Goal: Task Accomplishment & Management: Manage account settings

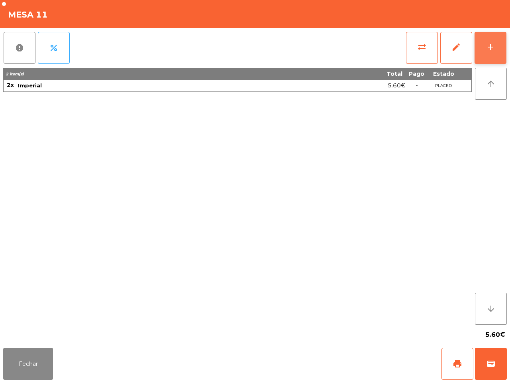
click at [488, 46] on button "add" at bounding box center [491, 48] width 32 height 32
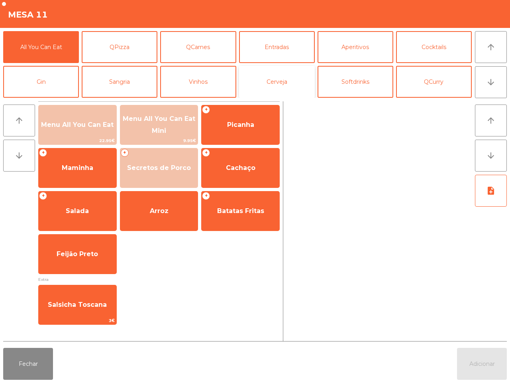
click at [261, 85] on button "Cerveja" at bounding box center [277, 82] width 76 height 32
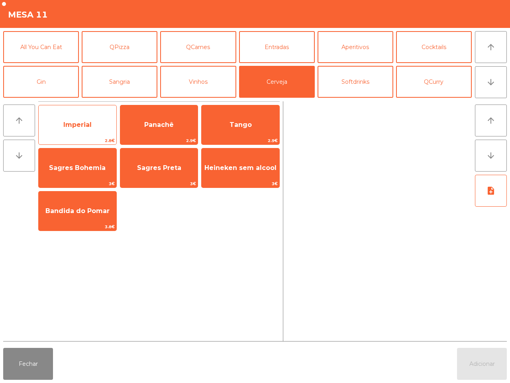
click at [99, 128] on span "Imperial" at bounding box center [78, 125] width 78 height 22
click at [100, 126] on span "Imperial" at bounding box center [78, 125] width 78 height 22
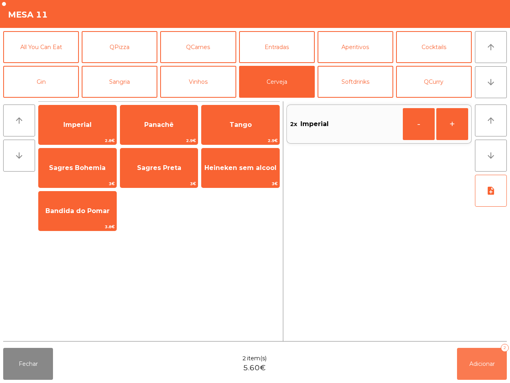
click at [483, 365] on span "Adicionar" at bounding box center [483, 363] width 26 height 7
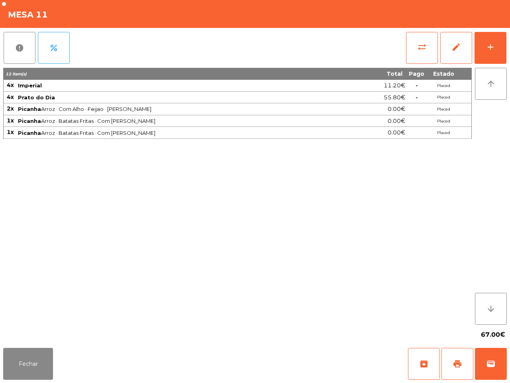
click at [334, 285] on div "12 item(s) Total Pago Estado 4x Imperial 11.20€ - Placed 4x [GEOGRAPHIC_DATA] d…" at bounding box center [237, 196] width 469 height 257
click at [25, 357] on button "Fechar" at bounding box center [28, 364] width 50 height 32
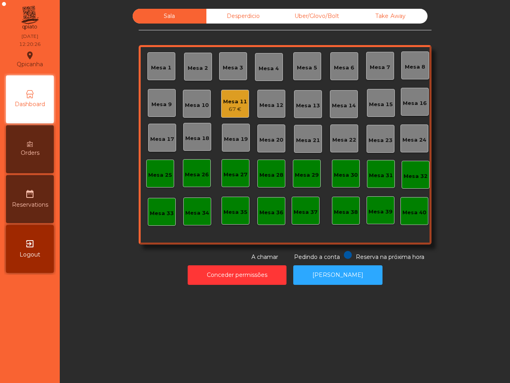
click at [228, 67] on div "Mesa 3" at bounding box center [233, 68] width 20 height 8
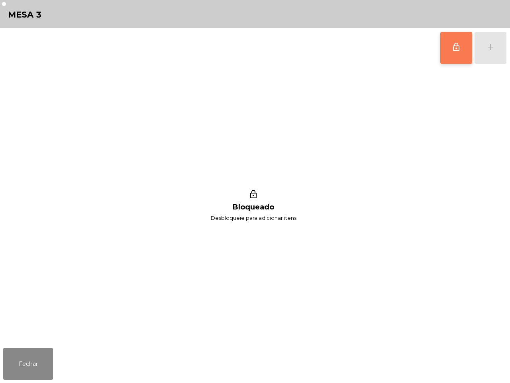
click at [445, 50] on button "lock_outline" at bounding box center [456, 48] width 32 height 32
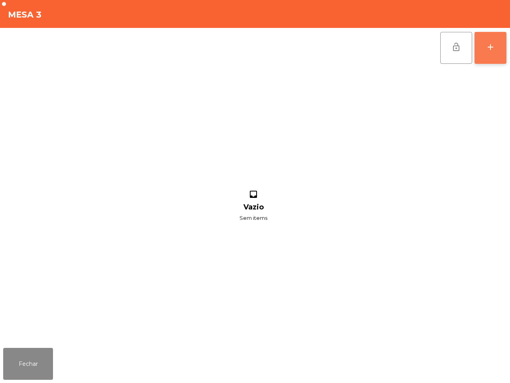
click at [485, 51] on button "add" at bounding box center [491, 48] width 32 height 32
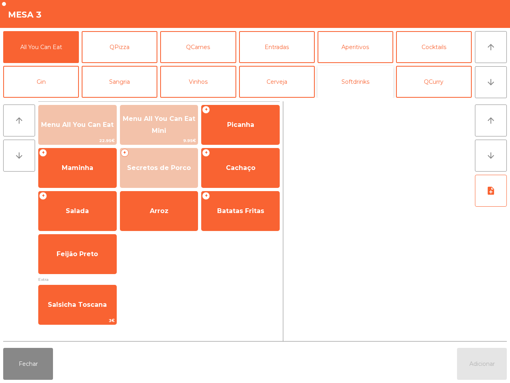
click at [356, 80] on button "Softdrinks" at bounding box center [356, 82] width 76 height 32
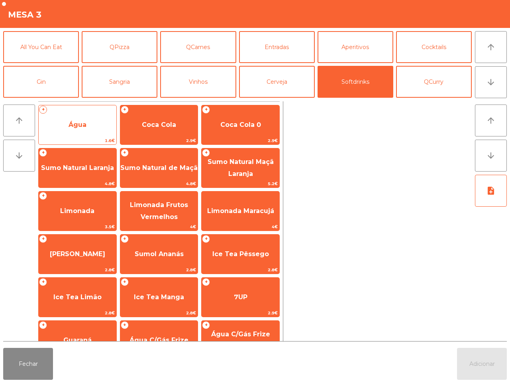
click at [78, 113] on div "+ Água 1.6€" at bounding box center [77, 125] width 79 height 40
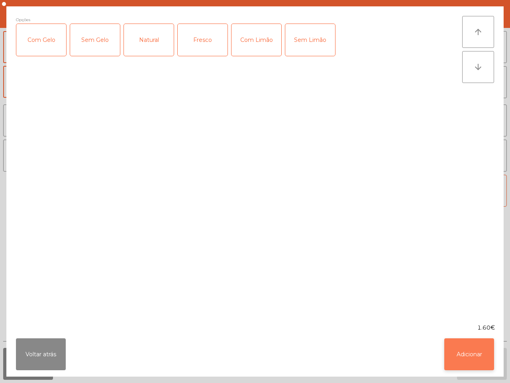
click at [469, 360] on button "Adicionar" at bounding box center [469, 354] width 50 height 32
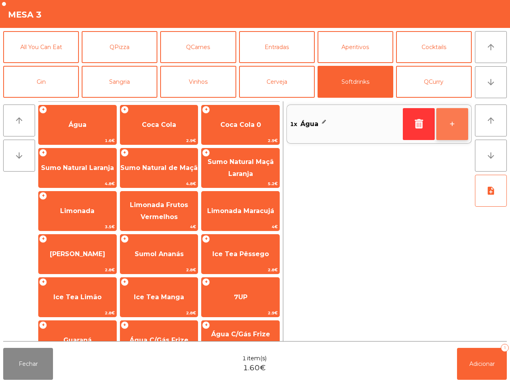
click at [451, 123] on button "+" at bounding box center [452, 124] width 32 height 32
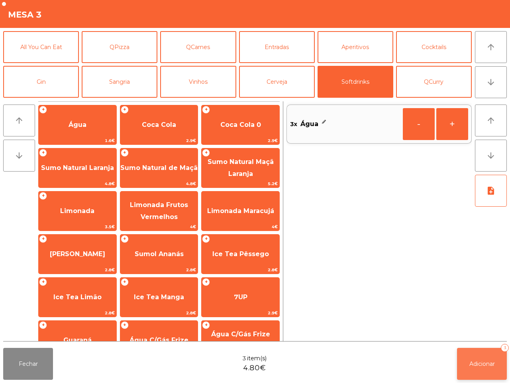
click at [485, 361] on span "Adicionar" at bounding box center [483, 363] width 26 height 7
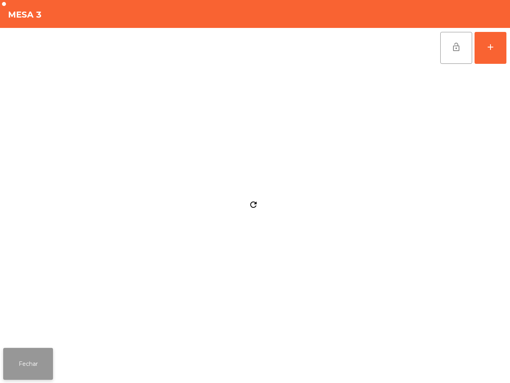
click at [39, 362] on button "Fechar" at bounding box center [28, 364] width 50 height 32
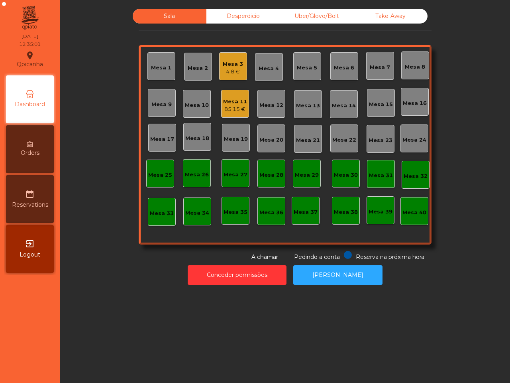
drag, startPoint x: 39, startPoint y: 362, endPoint x: 60, endPoint y: 176, distance: 186.5
click at [40, 357] on nav "Qpicanha location_on [DATE] 12:35:01 Dashboard Orders date_range Reservations e…" at bounding box center [30, 191] width 60 height 383
click at [310, 15] on div "Uber/Glovo/Bolt" at bounding box center [317, 16] width 74 height 15
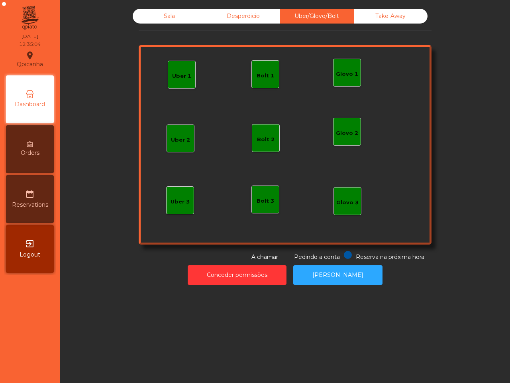
click at [261, 73] on div "Bolt 1" at bounding box center [266, 76] width 18 height 8
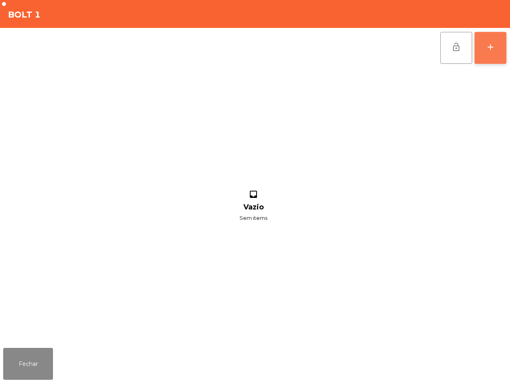
click at [491, 46] on div "add" at bounding box center [491, 47] width 10 height 10
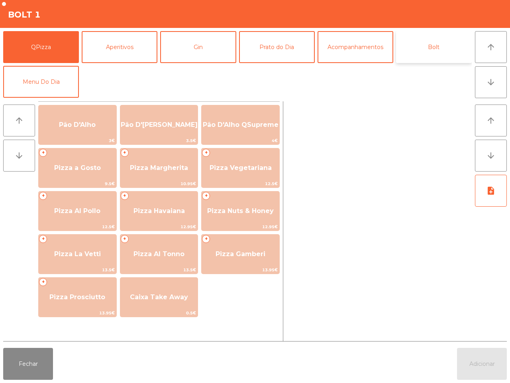
click at [439, 44] on button "Bolt" at bounding box center [434, 47] width 76 height 32
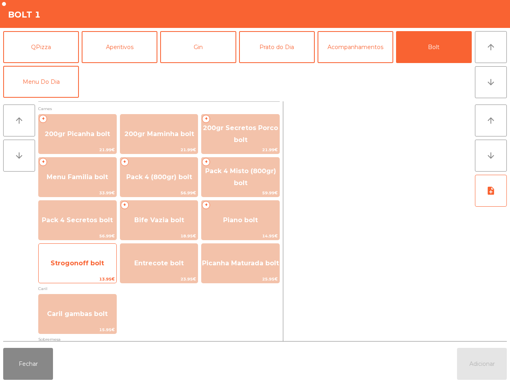
click at [100, 261] on span "Strogonoff bolt" at bounding box center [77, 263] width 53 height 8
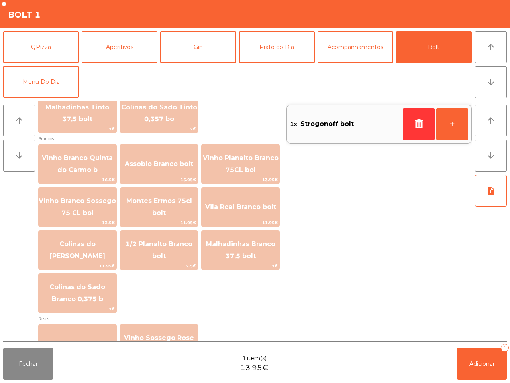
scroll to position [908, 0]
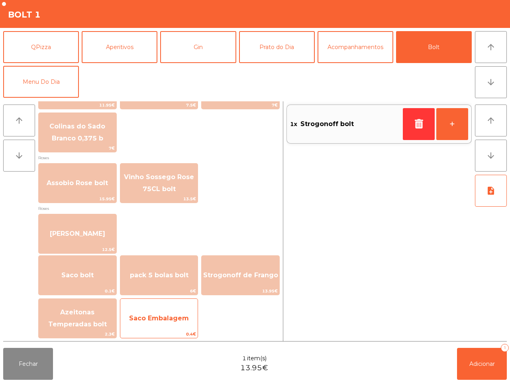
click at [171, 310] on span "Saco Embalagem" at bounding box center [159, 318] width 78 height 22
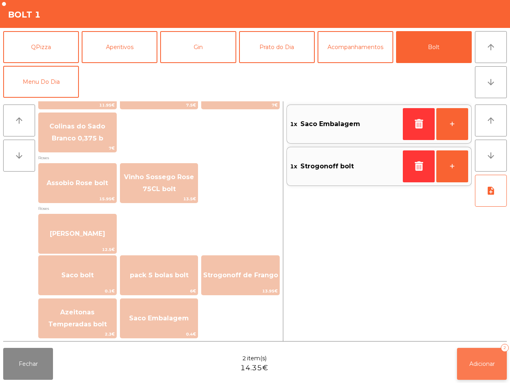
click at [475, 365] on span "Adicionar" at bounding box center [483, 363] width 26 height 7
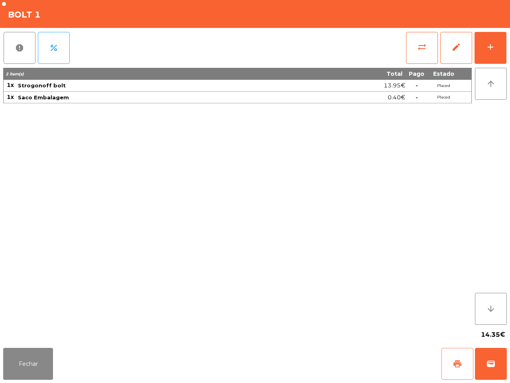
click at [451, 364] on button "print" at bounding box center [458, 364] width 32 height 32
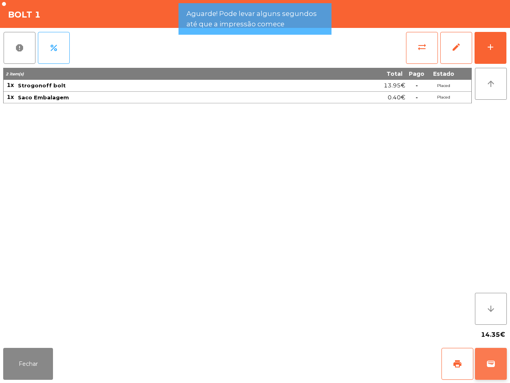
click at [488, 365] on span "wallet" at bounding box center [491, 364] width 10 height 10
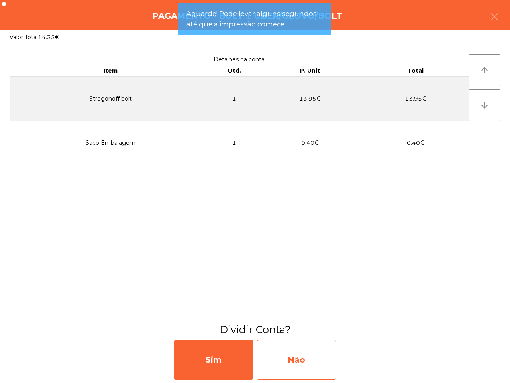
click at [330, 355] on div "Não" at bounding box center [297, 360] width 80 height 40
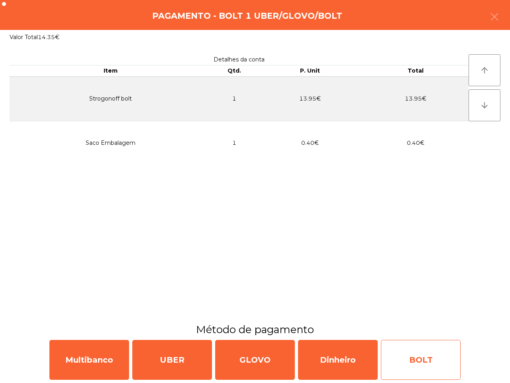
click at [423, 361] on div "BOLT" at bounding box center [421, 360] width 80 height 40
select select "**"
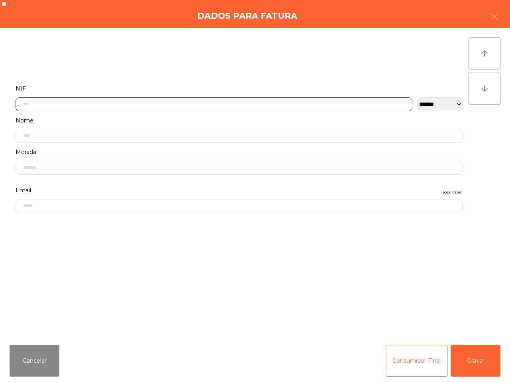
click at [87, 102] on input "text" at bounding box center [214, 104] width 397 height 14
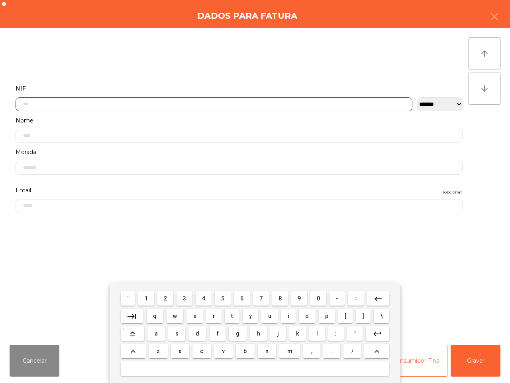
scroll to position [45, 0]
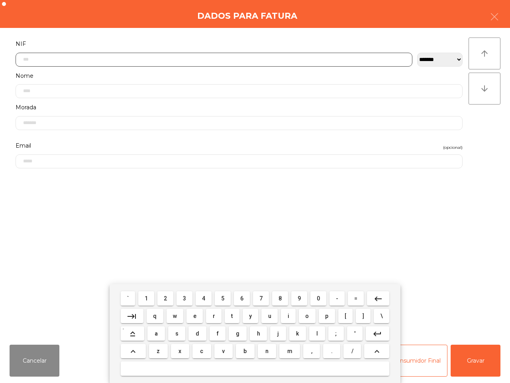
click at [184, 297] on span "3" at bounding box center [184, 298] width 3 height 6
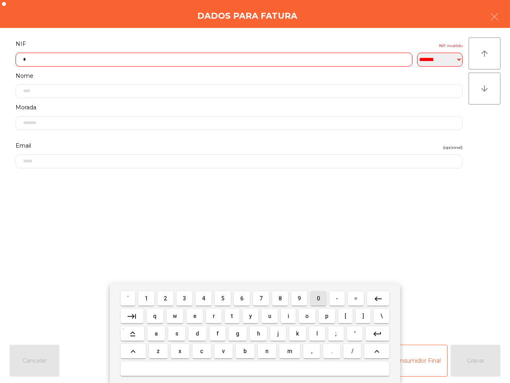
click at [313, 299] on button "0" at bounding box center [319, 298] width 16 height 14
click at [201, 297] on button "4" at bounding box center [204, 298] width 16 height 14
click at [260, 295] on span "7" at bounding box center [260, 298] width 3 height 6
click at [185, 297] on span "3" at bounding box center [184, 298] width 3 height 6
click at [166, 296] on span "2" at bounding box center [165, 298] width 3 height 6
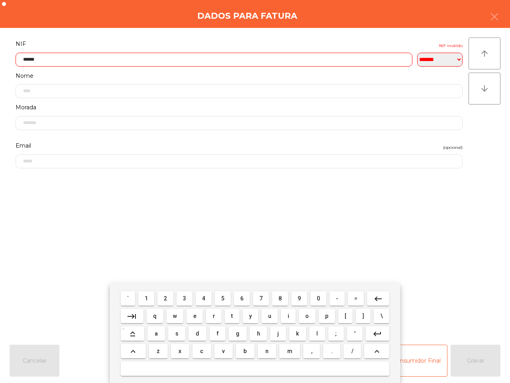
click at [224, 298] on span "5" at bounding box center [222, 298] width 3 height 6
click at [185, 298] on span "3" at bounding box center [184, 298] width 3 height 6
click at [166, 299] on span "2" at bounding box center [165, 298] width 3 height 6
type input "*********"
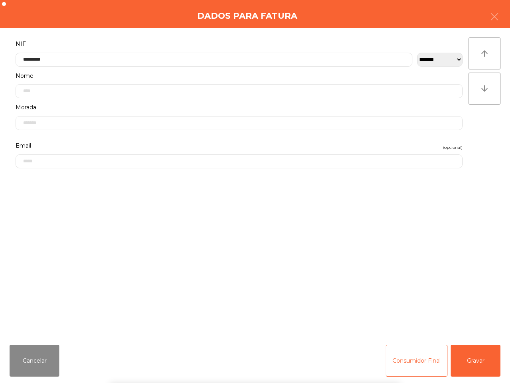
click at [481, 356] on div "` 1 2 3 4 5 6 7 8 9 0 - = keyboard_backspace keyboard_tab q w e r t y u i o p […" at bounding box center [255, 333] width 510 height 99
click at [479, 357] on button "Gravar" at bounding box center [476, 360] width 50 height 32
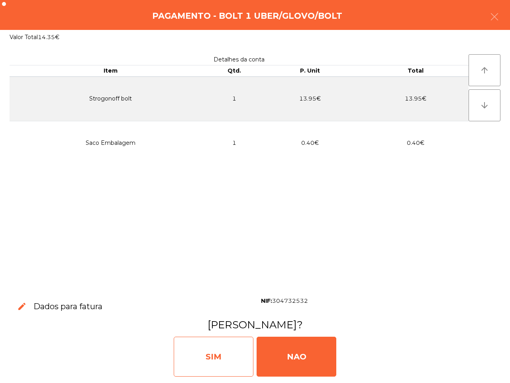
click at [240, 345] on div "SIM" at bounding box center [214, 356] width 80 height 40
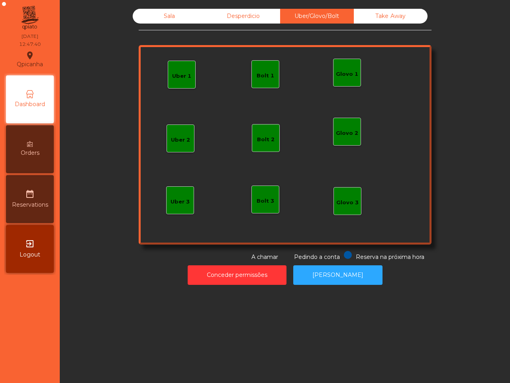
click at [166, 20] on div "Sala" at bounding box center [170, 16] width 74 height 15
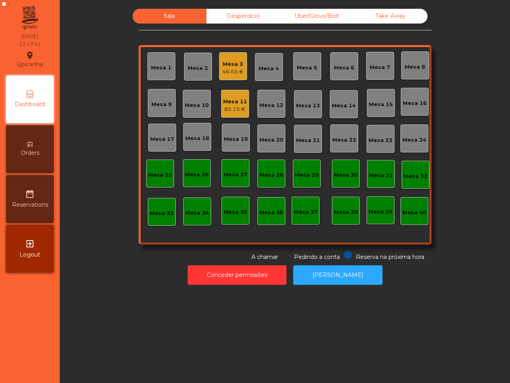
click at [161, 103] on div "Mesa 9" at bounding box center [161, 104] width 20 height 8
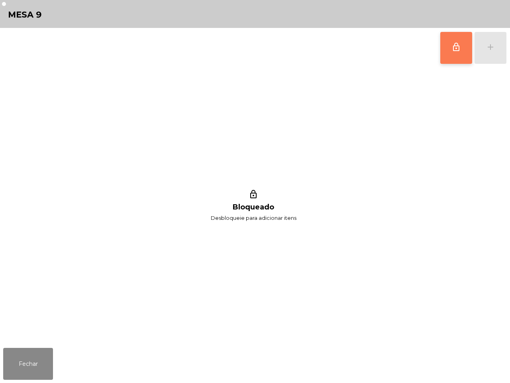
drag, startPoint x: 460, startPoint y: 51, endPoint x: 466, endPoint y: 47, distance: 7.0
click at [461, 51] on button "lock_outline" at bounding box center [456, 48] width 32 height 32
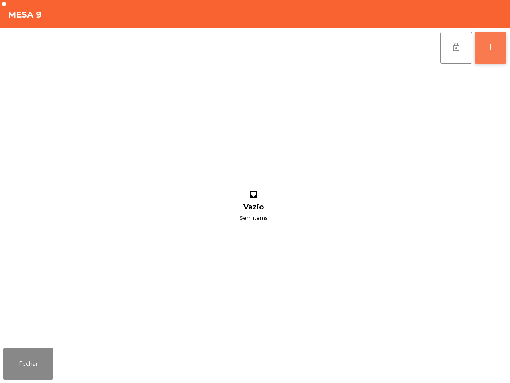
click at [486, 46] on div "add" at bounding box center [491, 47] width 10 height 10
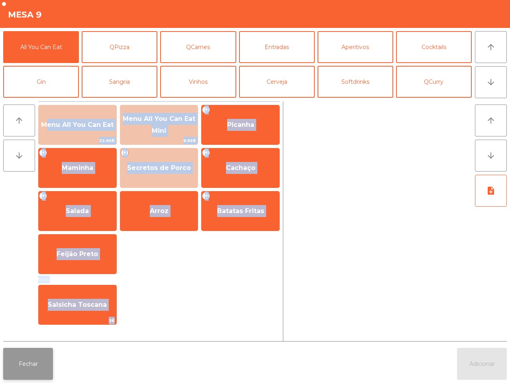
drag, startPoint x: 17, startPoint y: 360, endPoint x: 13, endPoint y: 365, distance: 6.6
click at [16, 371] on app-item-chooser-modal "Mesa 9 All You Can Eat QPizza QCarnes Entradas Aperitivos Cocktails Gin Sangria…" at bounding box center [255, 191] width 510 height 383
click at [22, 366] on button "Fechar" at bounding box center [28, 364] width 50 height 32
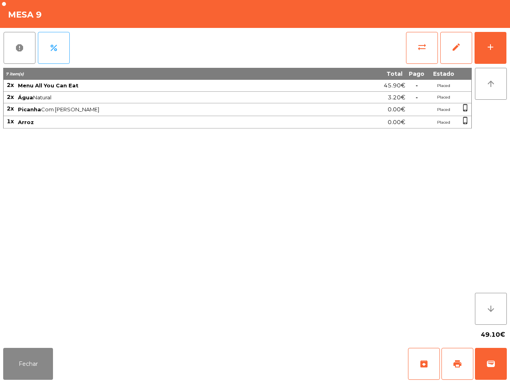
click at [2, 353] on app-table-orders "Mesa 9 report percent sync_alt edit add 7 item(s) Total Pago Estado 2x Menu All…" at bounding box center [255, 191] width 510 height 383
drag, startPoint x: 21, startPoint y: 359, endPoint x: 173, endPoint y: 146, distance: 261.7
click at [22, 359] on button "Fechar" at bounding box center [28, 364] width 50 height 32
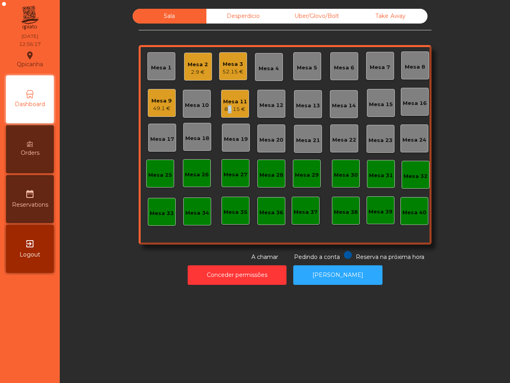
click at [223, 108] on div "85.15 €" at bounding box center [235, 109] width 24 height 8
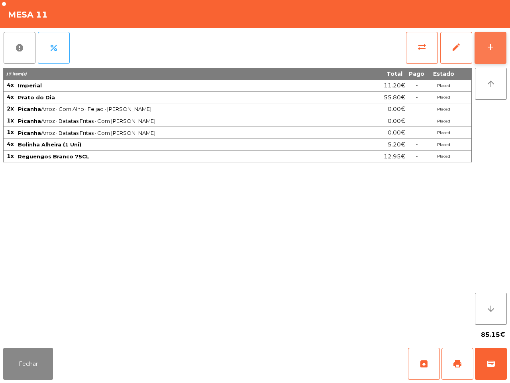
click at [489, 39] on button "add" at bounding box center [491, 48] width 32 height 32
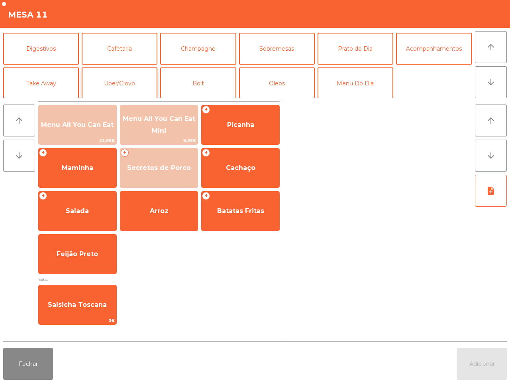
scroll to position [69, 0]
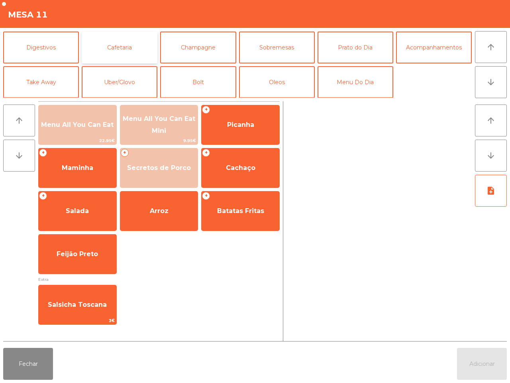
click at [114, 47] on button "Cafetaria" at bounding box center [120, 47] width 76 height 32
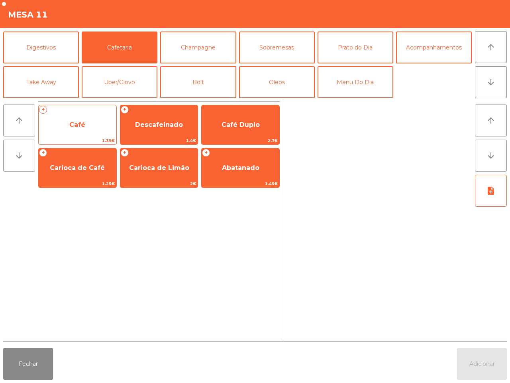
click at [90, 128] on span "Café" at bounding box center [78, 125] width 78 height 22
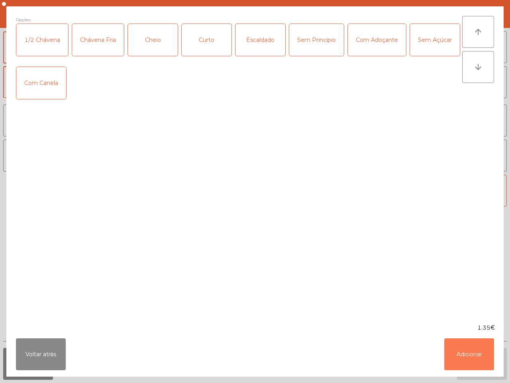
click at [466, 351] on button "Adicionar" at bounding box center [469, 354] width 50 height 32
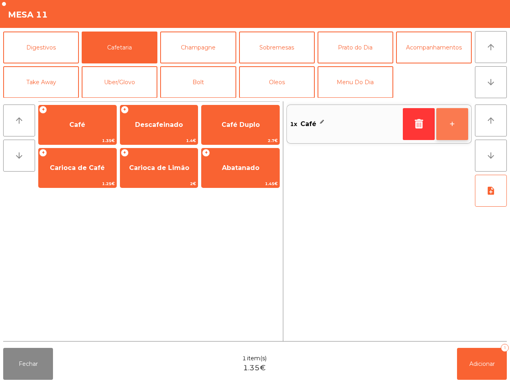
click at [445, 123] on button "+" at bounding box center [452, 124] width 32 height 32
click at [448, 124] on button "+" at bounding box center [452, 124] width 32 height 32
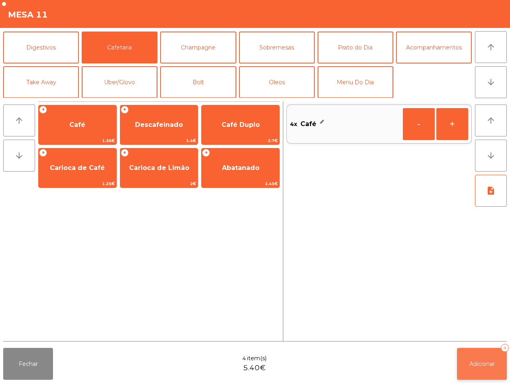
click at [485, 361] on span "Adicionar" at bounding box center [483, 363] width 26 height 7
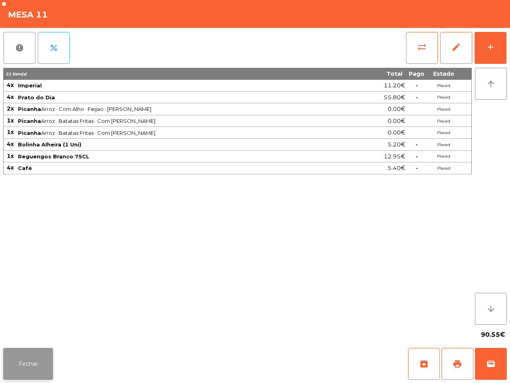
click at [46, 366] on button "Fechar" at bounding box center [28, 364] width 50 height 32
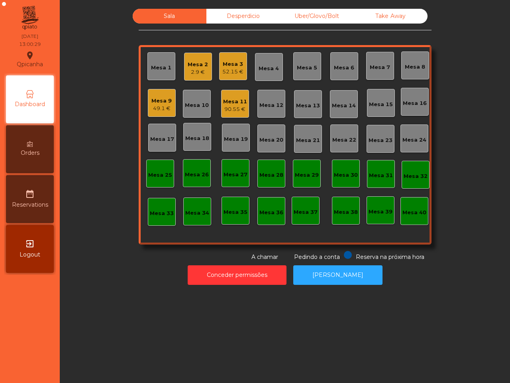
click at [229, 102] on div "Mesa 11" at bounding box center [235, 102] width 24 height 8
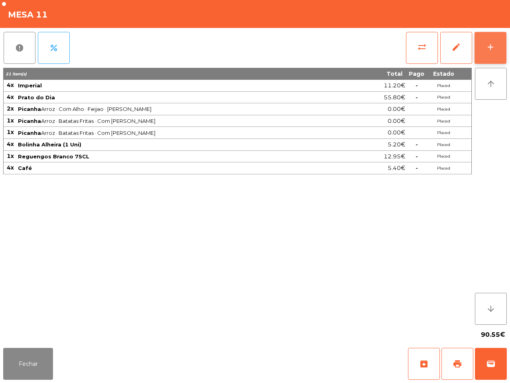
click at [489, 50] on div "add" at bounding box center [491, 47] width 10 height 10
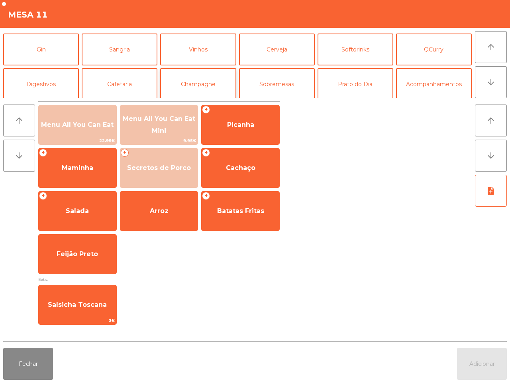
scroll to position [50, 0]
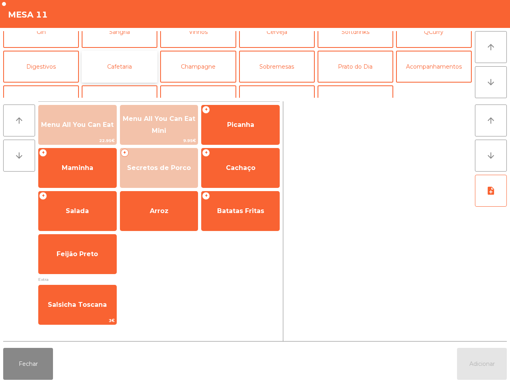
click at [129, 56] on button "Cafetaria" at bounding box center [120, 67] width 76 height 32
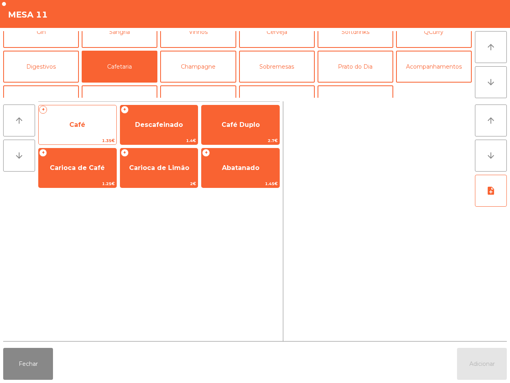
click at [75, 116] on span "Café" at bounding box center [78, 125] width 78 height 22
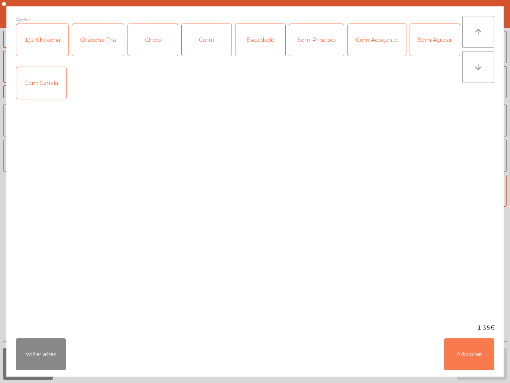
click at [453, 349] on button "Adicionar" at bounding box center [469, 354] width 50 height 32
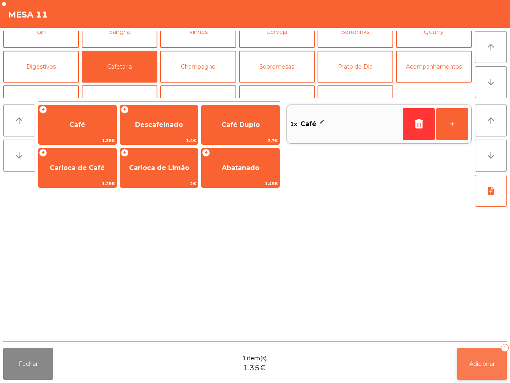
click at [474, 366] on span "Adicionar" at bounding box center [483, 363] width 26 height 7
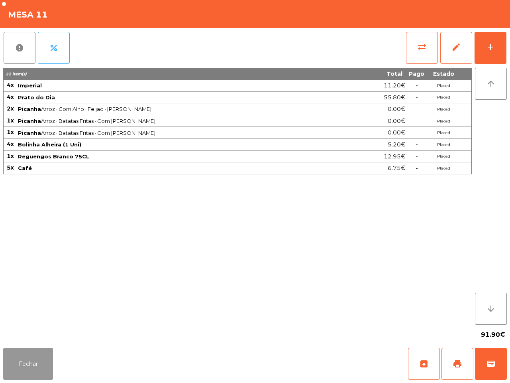
click at [34, 368] on button "Fechar" at bounding box center [28, 364] width 50 height 32
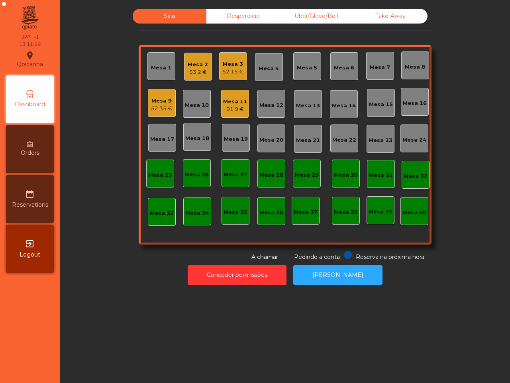
click at [318, 11] on div "Uber/Glovo/Bolt" at bounding box center [317, 16] width 74 height 15
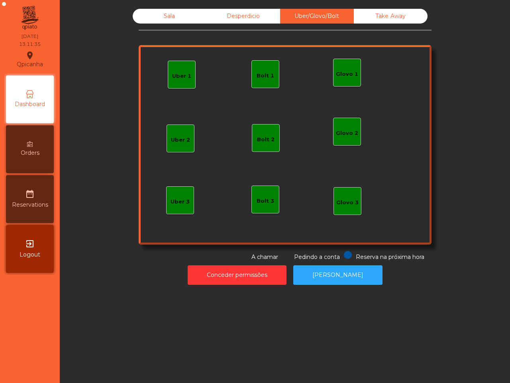
click at [260, 78] on div "Bolt 1" at bounding box center [266, 76] width 18 height 8
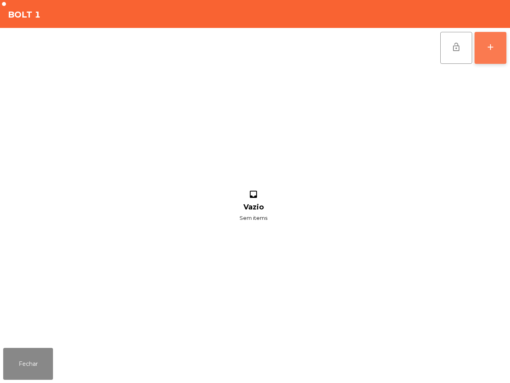
click at [485, 43] on button "add" at bounding box center [491, 48] width 32 height 32
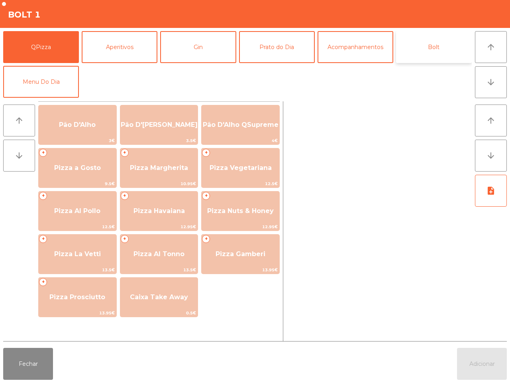
click at [450, 45] on button "Bolt" at bounding box center [434, 47] width 76 height 32
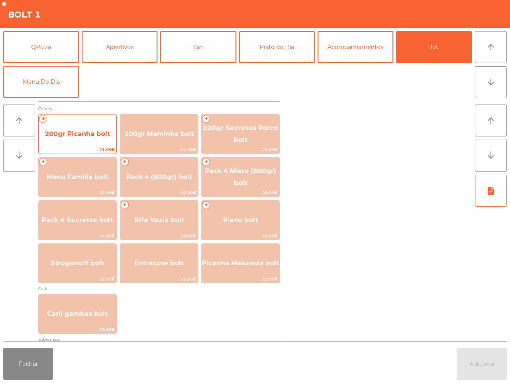
click at [86, 138] on span "200gr Picanha bolt" at bounding box center [78, 134] width 78 height 22
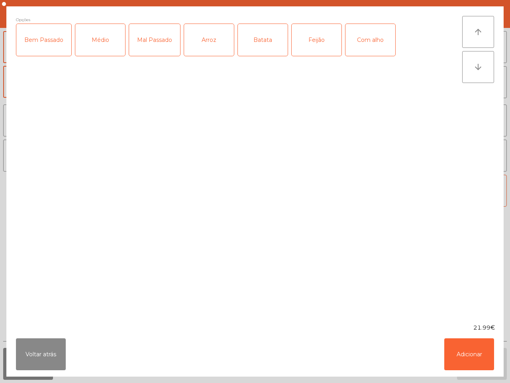
drag, startPoint x: 37, startPoint y: 54, endPoint x: 51, endPoint y: 52, distance: 14.1
click at [38, 53] on div "Bem Passado" at bounding box center [43, 40] width 55 height 32
click at [100, 52] on div "Médio" at bounding box center [100, 40] width 50 height 32
click at [210, 47] on div "Arroz" at bounding box center [209, 40] width 50 height 32
click at [470, 349] on button "Adicionar" at bounding box center [469, 354] width 50 height 32
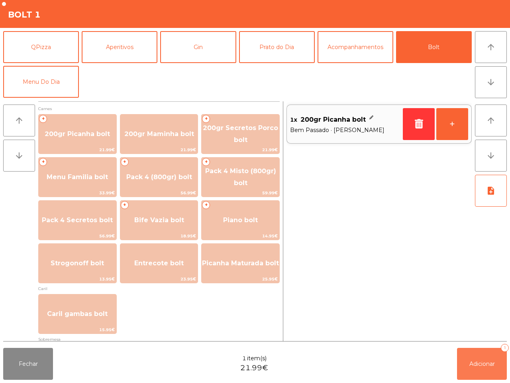
drag, startPoint x: 489, startPoint y: 363, endPoint x: 483, endPoint y: 362, distance: 5.8
click at [487, 363] on span "Adicionar" at bounding box center [483, 363] width 26 height 7
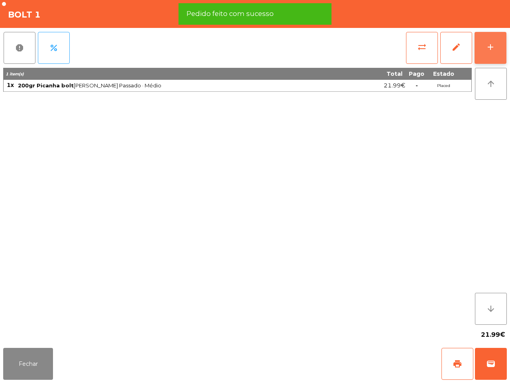
click at [485, 41] on button "add" at bounding box center [491, 48] width 32 height 32
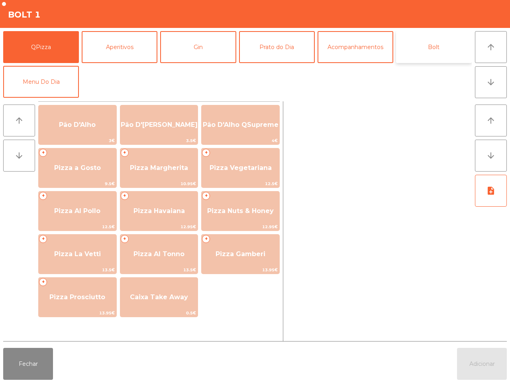
click at [413, 48] on button "Bolt" at bounding box center [434, 47] width 76 height 32
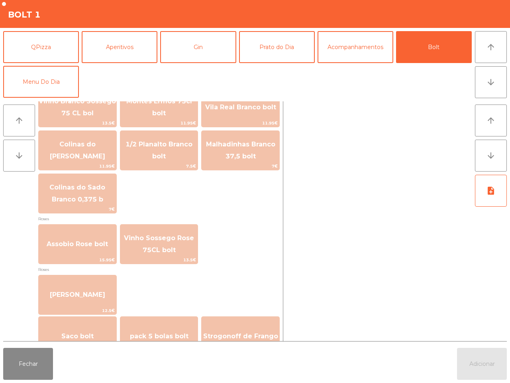
scroll to position [908, 0]
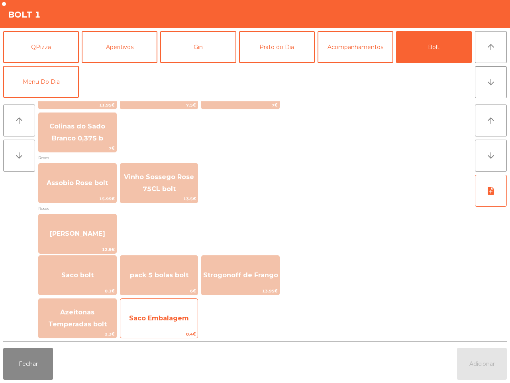
click at [169, 317] on span "Saco Embalagem" at bounding box center [159, 318] width 60 height 8
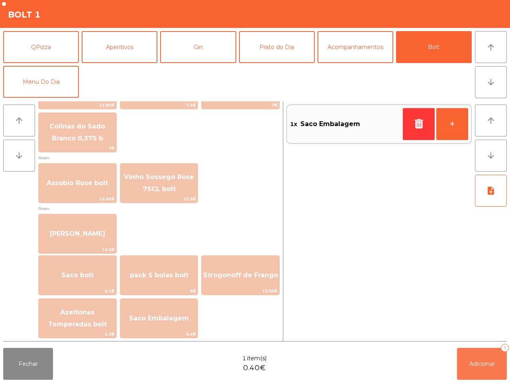
click at [476, 363] on span "Adicionar" at bounding box center [483, 363] width 26 height 7
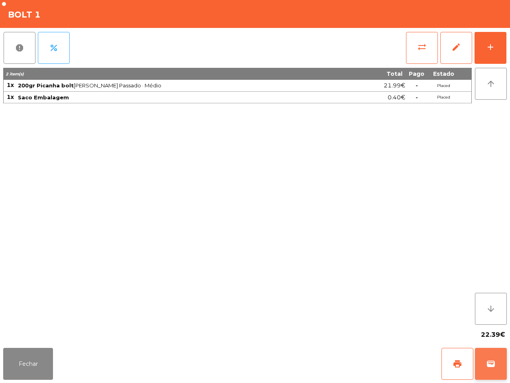
click at [493, 360] on span "wallet" at bounding box center [491, 364] width 10 height 10
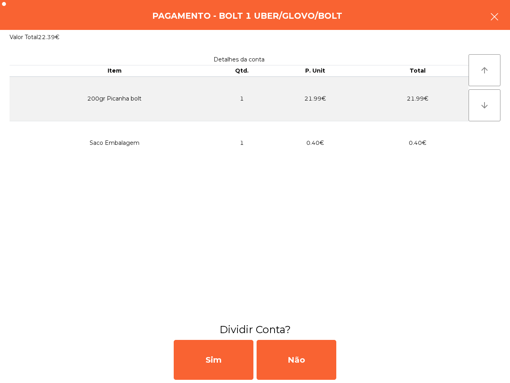
click at [495, 15] on icon "button" at bounding box center [495, 17] width 10 height 10
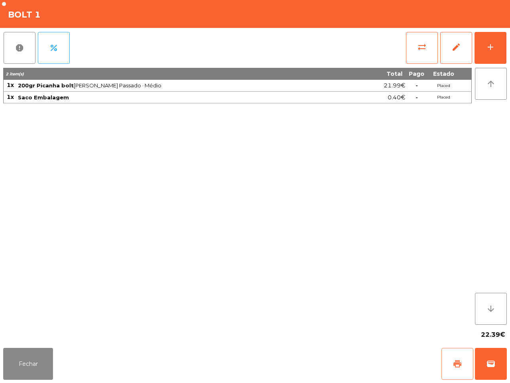
click at [456, 365] on span "print" at bounding box center [458, 364] width 10 height 10
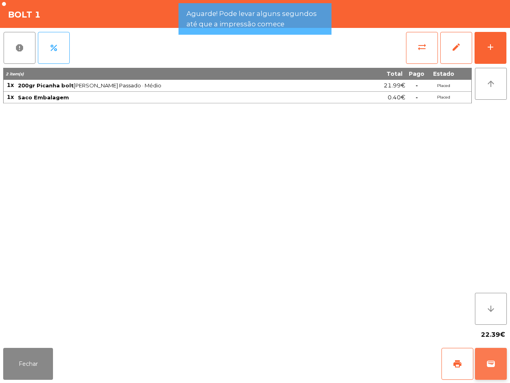
click at [490, 363] on span "wallet" at bounding box center [491, 364] width 10 height 10
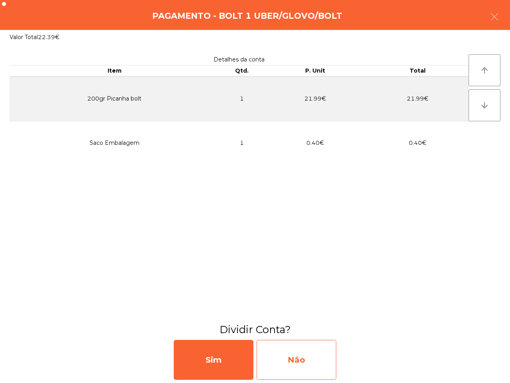
click at [321, 354] on div "Não" at bounding box center [297, 360] width 80 height 40
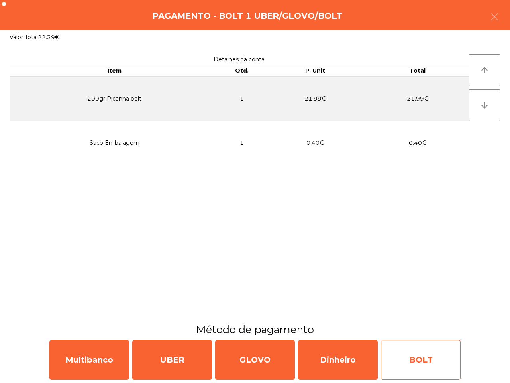
click at [421, 366] on div "BOLT" at bounding box center [421, 360] width 80 height 40
select select "**"
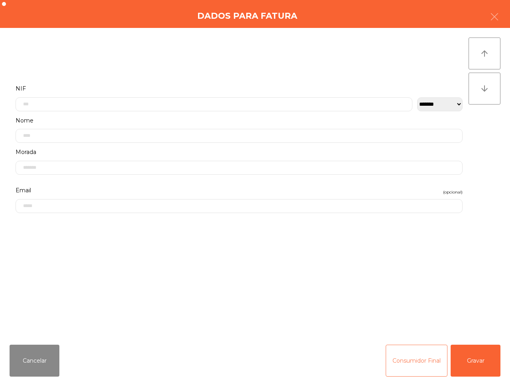
click at [421, 366] on button "Consumidor Final" at bounding box center [417, 360] width 62 height 32
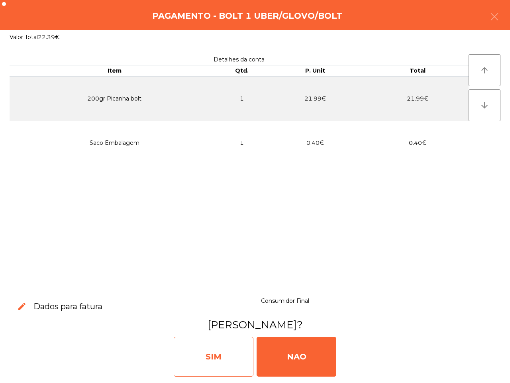
click at [221, 346] on div "SIM" at bounding box center [214, 356] width 80 height 40
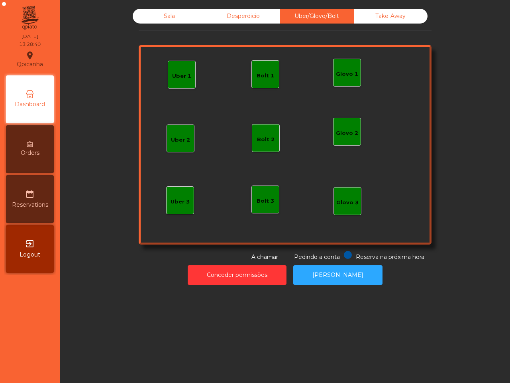
click at [161, 16] on div "Sala" at bounding box center [170, 16] width 74 height 15
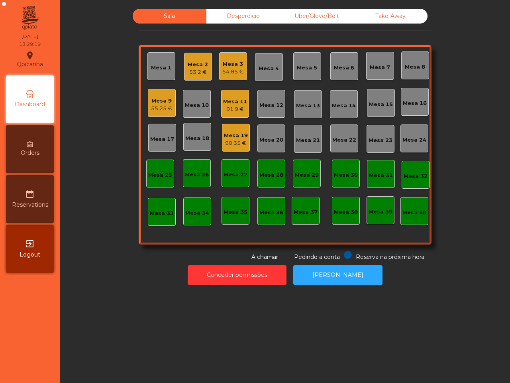
click at [238, 101] on div "Mesa 11" at bounding box center [235, 102] width 24 height 8
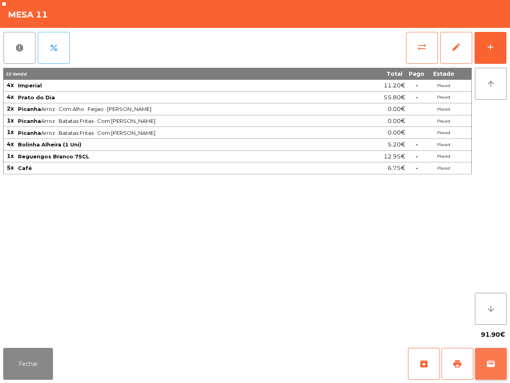
click at [493, 369] on button "wallet" at bounding box center [491, 364] width 32 height 32
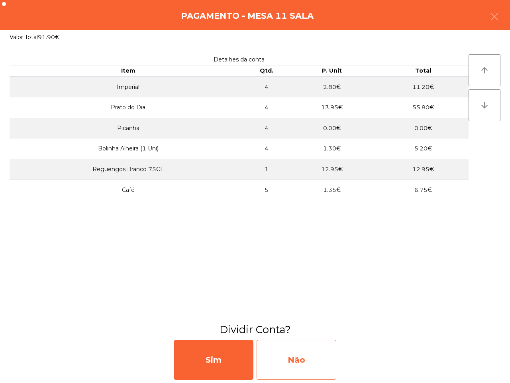
click at [312, 358] on div "Não" at bounding box center [297, 360] width 80 height 40
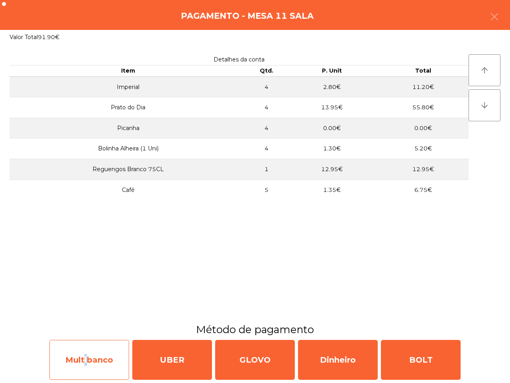
click at [83, 354] on div "Multibanco" at bounding box center [89, 360] width 80 height 40
select select "**"
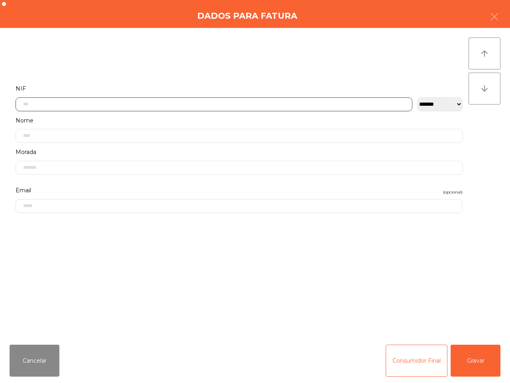
click at [61, 101] on input "text" at bounding box center [214, 104] width 397 height 14
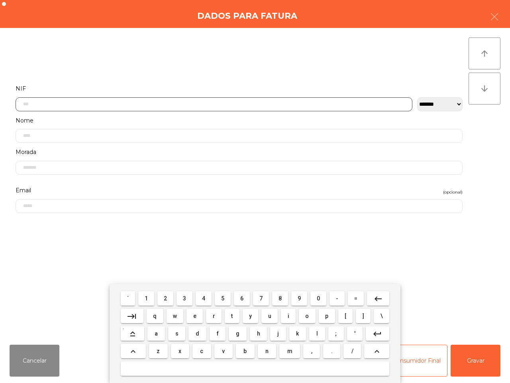
scroll to position [45, 0]
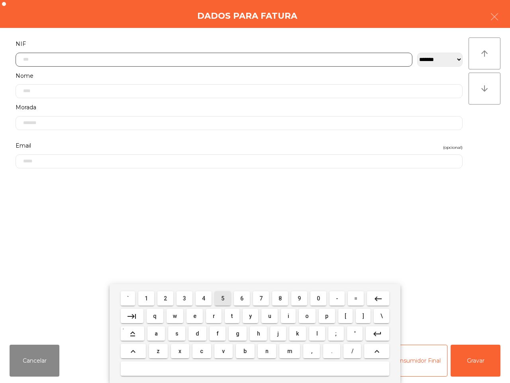
click at [224, 299] on span "5" at bounding box center [222, 298] width 3 height 6
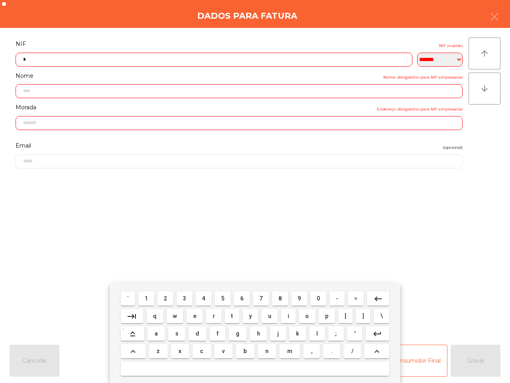
click at [318, 296] on span "0" at bounding box center [318, 298] width 3 height 6
drag, startPoint x: 220, startPoint y: 296, endPoint x: 286, endPoint y: 296, distance: 66.2
click at [220, 297] on button "5" at bounding box center [223, 298] width 16 height 14
click at [277, 297] on button "8" at bounding box center [280, 298] width 16 height 14
click at [242, 297] on span "6" at bounding box center [241, 298] width 3 height 6
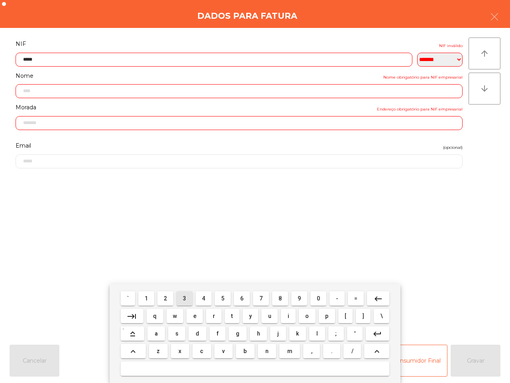
click at [187, 297] on button "3" at bounding box center [185, 298] width 16 height 14
click at [298, 296] on span "9" at bounding box center [299, 298] width 3 height 6
click at [167, 295] on span "2" at bounding box center [165, 298] width 3 height 6
click at [277, 296] on button "8" at bounding box center [280, 298] width 16 height 14
type input "*********"
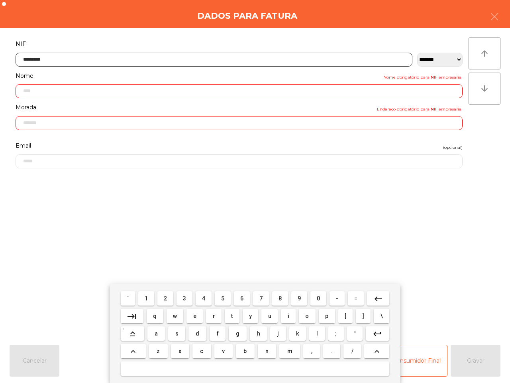
type input "**********"
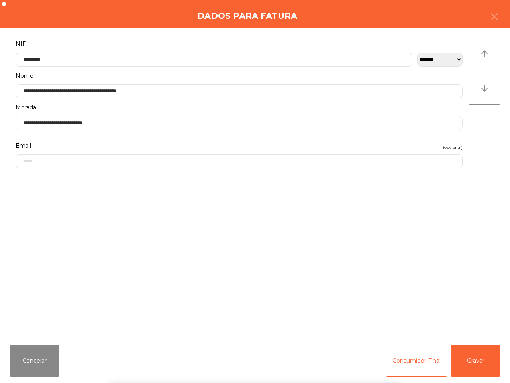
click at [465, 358] on div "` 1 2 3 4 5 6 7 8 9 0 - = keyboard_backspace keyboard_tab q w e r t y u i o p […" at bounding box center [255, 333] width 510 height 99
click at [468, 358] on button "Gravar" at bounding box center [476, 360] width 50 height 32
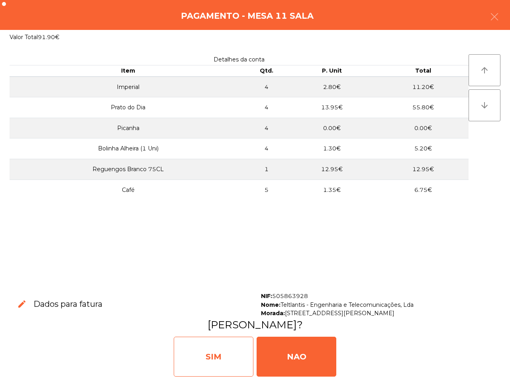
click at [226, 360] on div "SIM" at bounding box center [214, 356] width 80 height 40
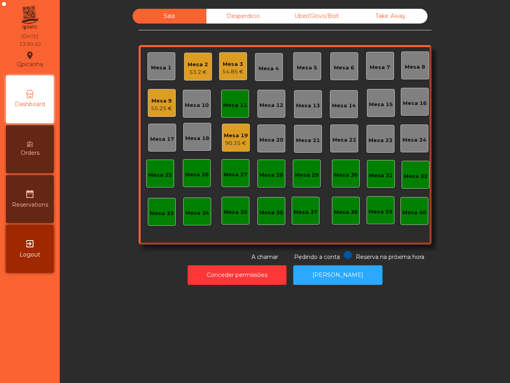
click at [228, 104] on div "Mesa 11" at bounding box center [235, 105] width 24 height 8
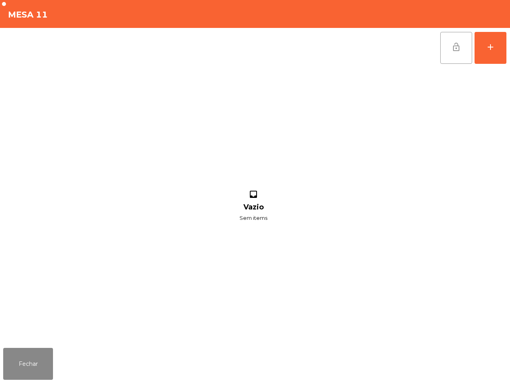
click at [457, 46] on span "lock_open" at bounding box center [457, 47] width 10 height 10
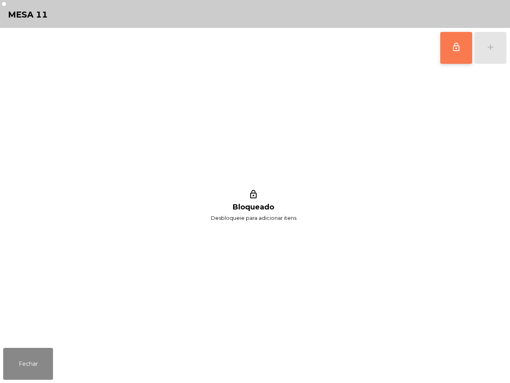
click at [46, 346] on div "Fechar" at bounding box center [255, 363] width 510 height 38
click at [38, 362] on button "Fechar" at bounding box center [28, 364] width 50 height 32
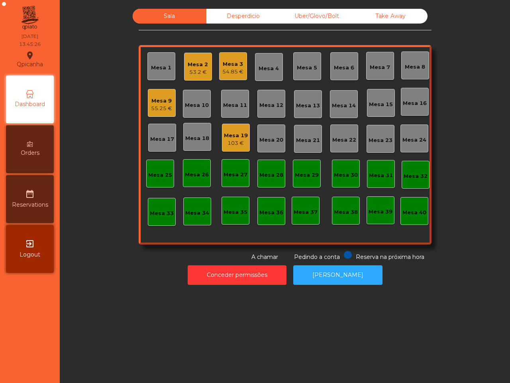
click at [164, 99] on div "Mesa 9" at bounding box center [161, 101] width 21 height 8
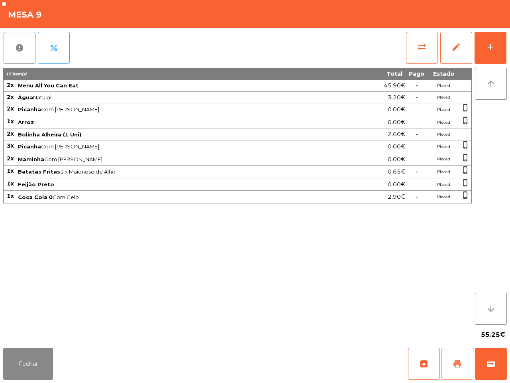
click at [456, 366] on span "print" at bounding box center [458, 364] width 10 height 10
click at [46, 370] on button "Fechar" at bounding box center [28, 364] width 50 height 32
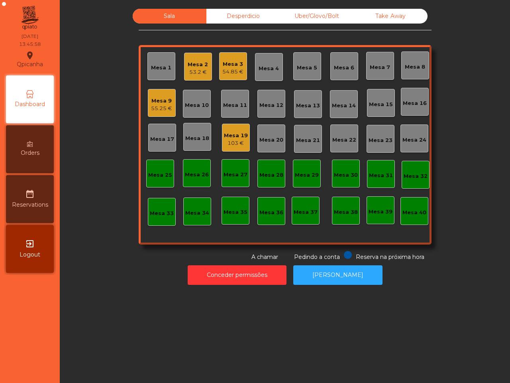
click at [59, 347] on nav "Qpicanha location_on [DATE] 13:45:58 Dashboard Orders date_range Reservations e…" at bounding box center [30, 191] width 60 height 383
click at [225, 66] on div "Mesa 3" at bounding box center [232, 64] width 21 height 8
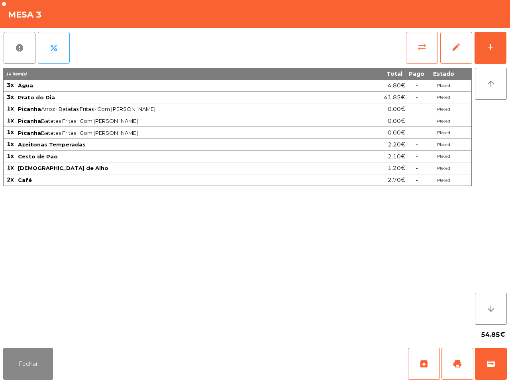
click at [422, 46] on span "sync_alt" at bounding box center [422, 47] width 10 height 10
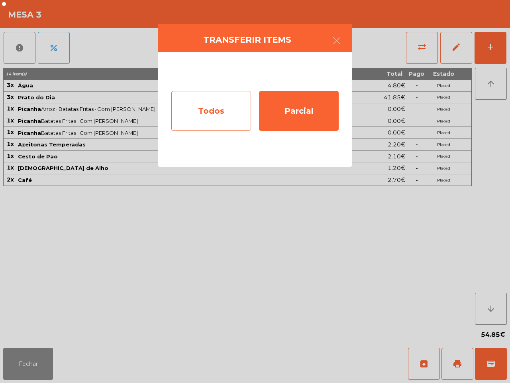
click at [216, 104] on div "Todos" at bounding box center [211, 111] width 80 height 40
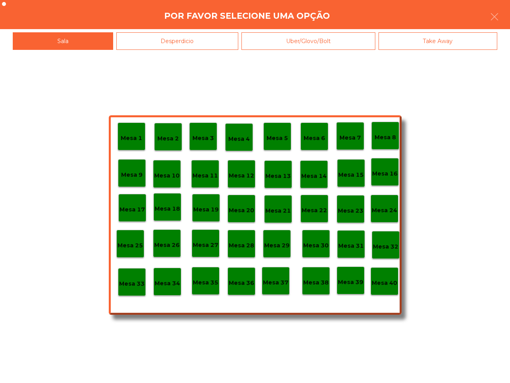
click at [383, 287] on div "Mesa 40" at bounding box center [385, 281] width 28 height 28
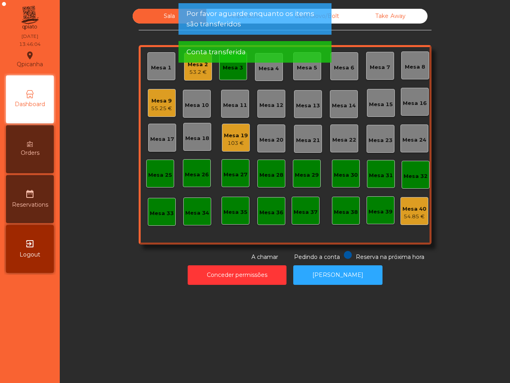
click at [169, 112] on div "Mesa 9 55.25 €" at bounding box center [162, 103] width 28 height 28
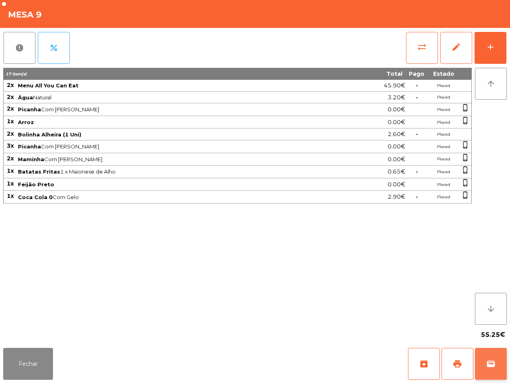
click at [482, 367] on button "wallet" at bounding box center [491, 364] width 32 height 32
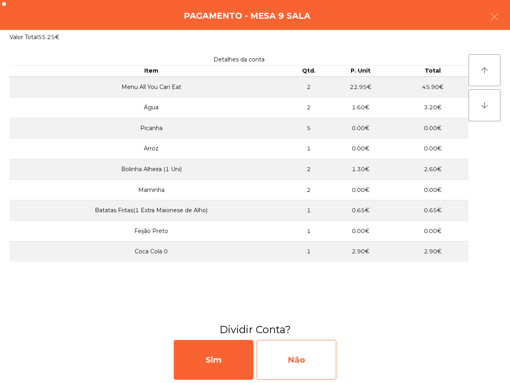
click at [309, 357] on div "Não" at bounding box center [297, 360] width 80 height 40
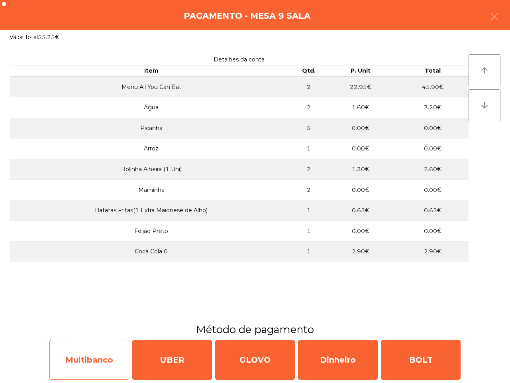
click at [113, 347] on div "Multibanco" at bounding box center [89, 360] width 80 height 40
select select "**"
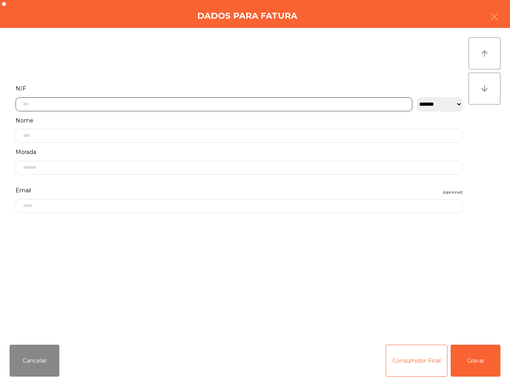
click at [166, 102] on input "text" at bounding box center [214, 104] width 397 height 14
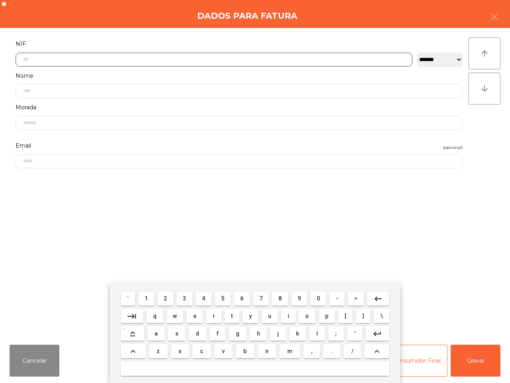
click at [167, 296] on span "2" at bounding box center [165, 298] width 3 height 6
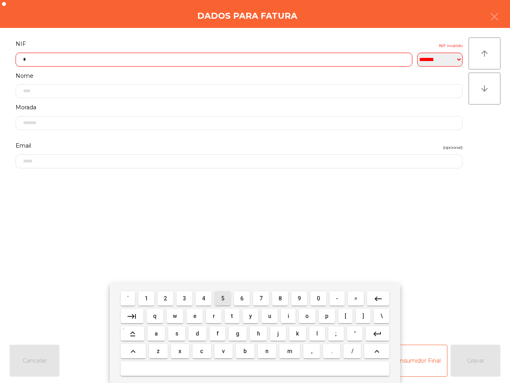
click at [220, 296] on button "5" at bounding box center [223, 298] width 16 height 14
click at [317, 295] on span "0" at bounding box center [318, 298] width 3 height 6
click at [277, 298] on button "8" at bounding box center [280, 298] width 16 height 14
click at [222, 296] on span "5" at bounding box center [222, 298] width 3 height 6
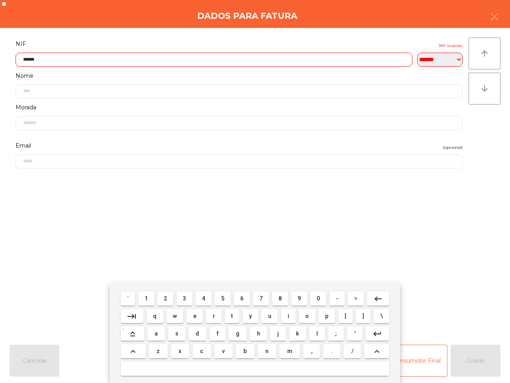
click at [259, 299] on span "7" at bounding box center [260, 298] width 3 height 6
click at [165, 300] on span "2" at bounding box center [165, 298] width 3 height 6
click at [300, 298] on span "9" at bounding box center [299, 298] width 3 height 6
type input "*********"
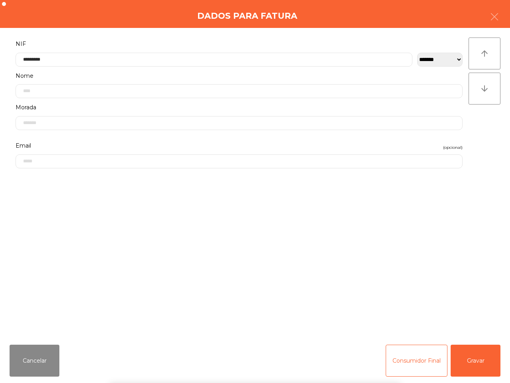
click at [491, 367] on div "` 1 2 3 4 5 6 7 8 9 0 - = keyboard_backspace keyboard_tab q w e r t y u i o p […" at bounding box center [255, 333] width 510 height 99
click at [480, 368] on button "Gravar" at bounding box center [476, 360] width 50 height 32
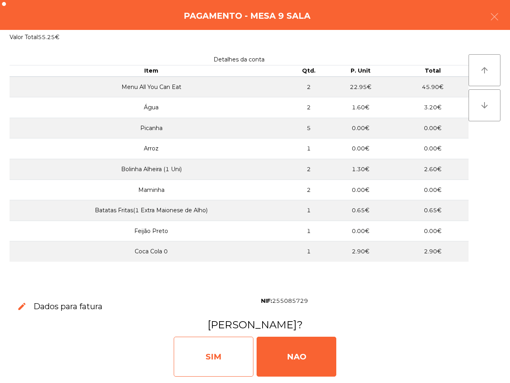
click at [191, 344] on div "SIM" at bounding box center [214, 356] width 80 height 40
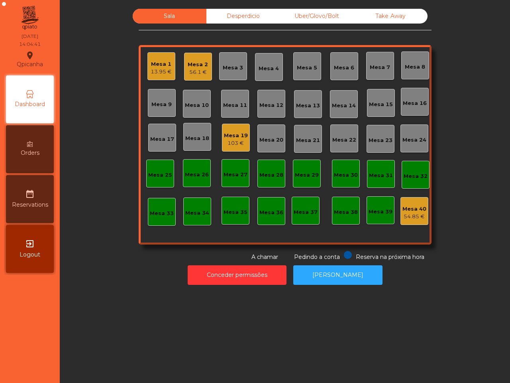
click at [159, 70] on div "13.95 €" at bounding box center [161, 72] width 21 height 8
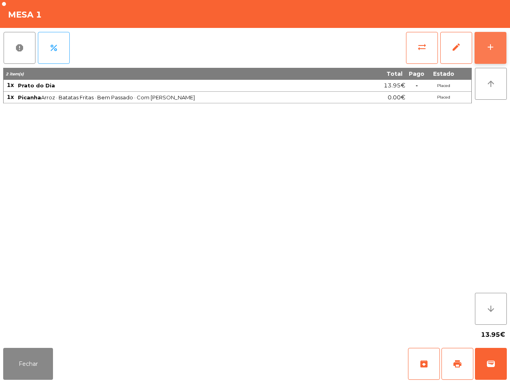
click at [497, 50] on button "add" at bounding box center [491, 48] width 32 height 32
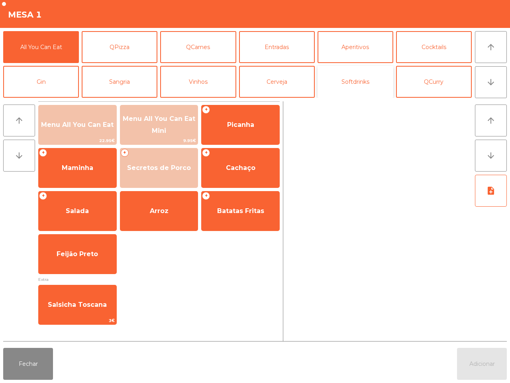
click at [367, 76] on button "Softdrinks" at bounding box center [356, 82] width 76 height 32
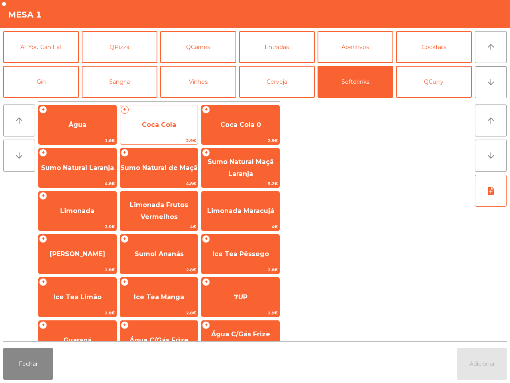
click at [166, 124] on span "Coca Cola" at bounding box center [159, 125] width 34 height 8
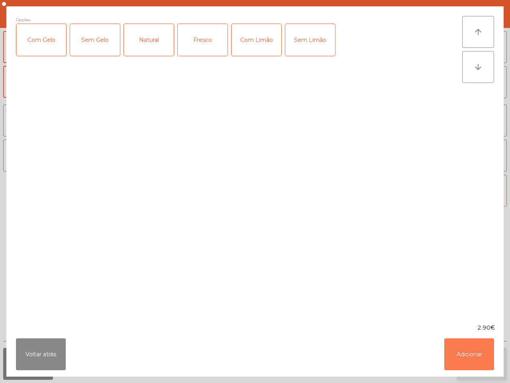
click at [478, 354] on button "Adicionar" at bounding box center [469, 354] width 50 height 32
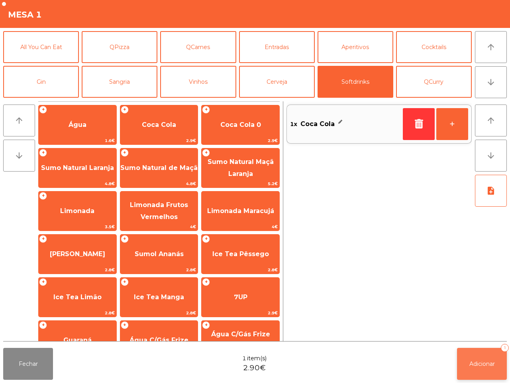
click at [485, 366] on span "Adicionar" at bounding box center [483, 363] width 26 height 7
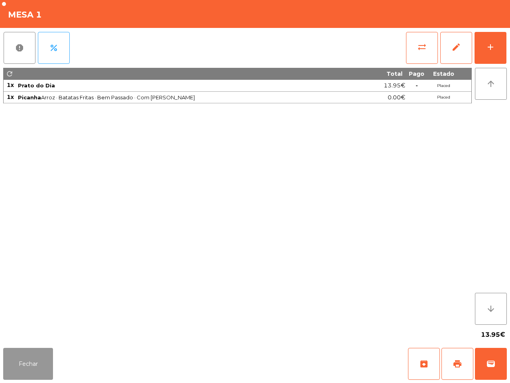
click at [37, 368] on button "Fechar" at bounding box center [28, 364] width 50 height 32
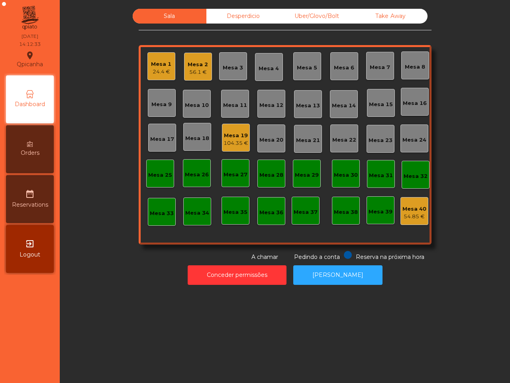
click at [6, 336] on nav "Qpicanha location_on [DATE] 14:12:33 Dashboard Orders date_range Reservations e…" at bounding box center [30, 191] width 60 height 383
click at [111, 58] on div "Sala Desperdicio Uber/Glovo/Bolt Take Away Mesa 1 24.4 € Mesa 2 56.1 € Mesa 3 […" at bounding box center [285, 135] width 429 height 252
click at [236, 146] on div "104.35 €" at bounding box center [236, 143] width 25 height 8
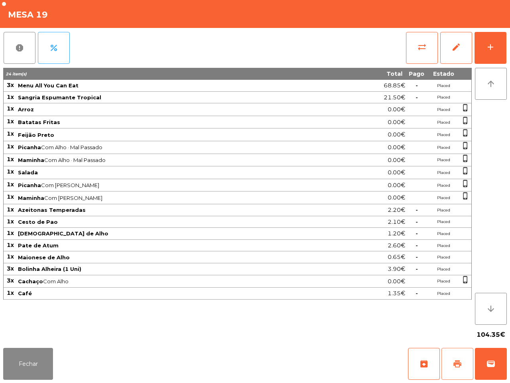
click at [458, 366] on span "print" at bounding box center [458, 364] width 10 height 10
click at [15, 353] on button "Fechar" at bounding box center [28, 364] width 50 height 32
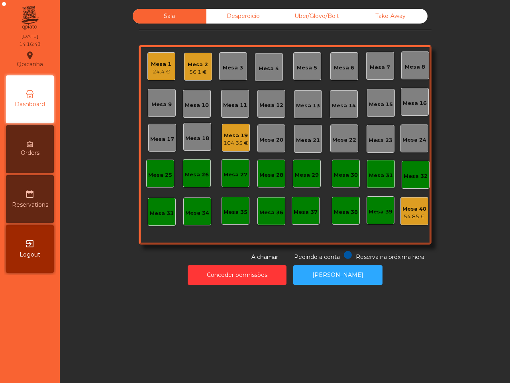
click at [334, 12] on div "Uber/Glovo/Bolt" at bounding box center [317, 16] width 74 height 15
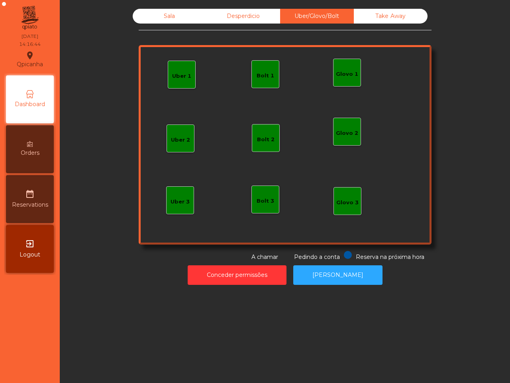
click at [261, 75] on div "Bolt 1" at bounding box center [266, 76] width 18 height 8
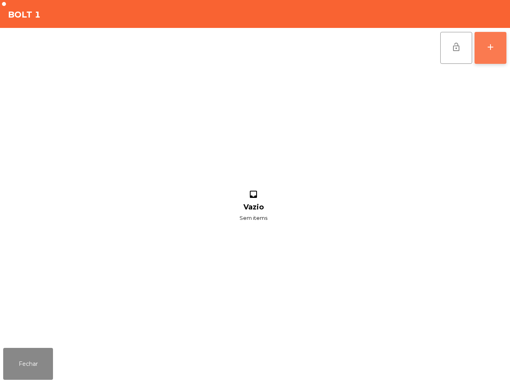
click at [489, 50] on div "add" at bounding box center [491, 47] width 10 height 10
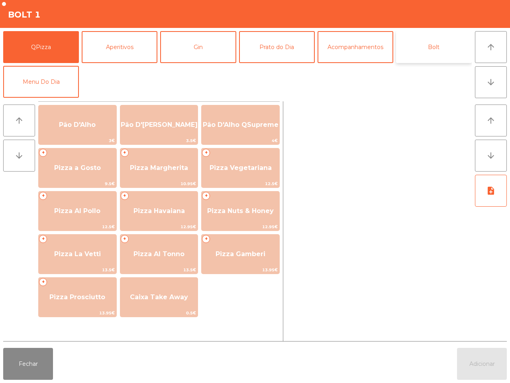
click at [439, 47] on button "Bolt" at bounding box center [434, 47] width 76 height 32
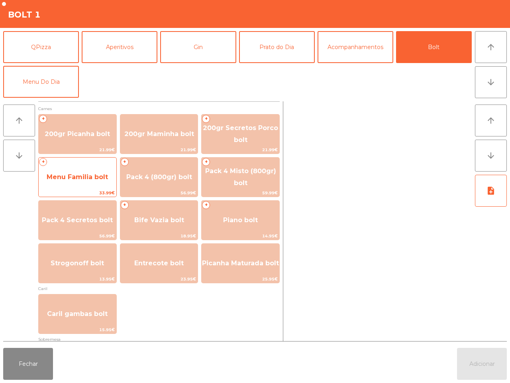
click at [78, 172] on span "Menu Familia bolt" at bounding box center [78, 177] width 78 height 22
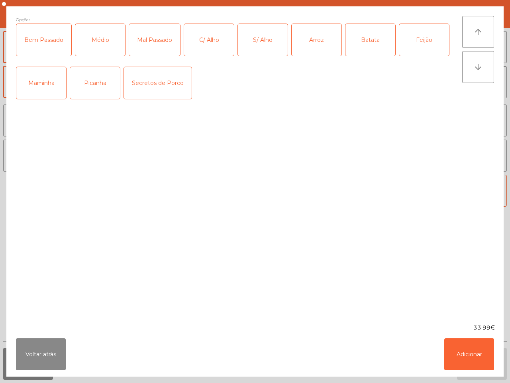
click at [86, 84] on div "Picanha" at bounding box center [95, 83] width 50 height 32
click at [39, 43] on div "Bem Passado" at bounding box center [43, 40] width 55 height 32
click at [201, 38] on div "C/ Alho" at bounding box center [209, 40] width 50 height 32
drag, startPoint x: 319, startPoint y: 40, endPoint x: 356, endPoint y: 40, distance: 37.1
click at [319, 40] on div "Arroz" at bounding box center [317, 40] width 50 height 32
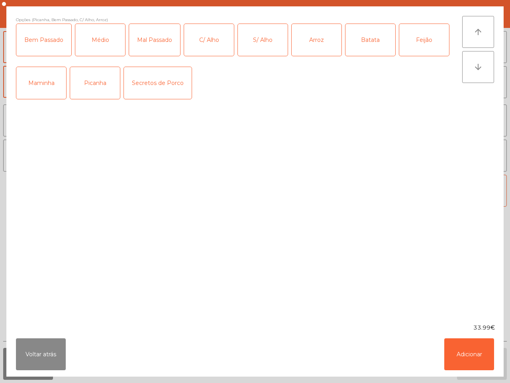
click at [389, 40] on div "Batata" at bounding box center [371, 40] width 50 height 32
click at [429, 40] on div "Feijão" at bounding box center [424, 40] width 50 height 32
click at [464, 363] on button "Adicionar" at bounding box center [469, 354] width 50 height 32
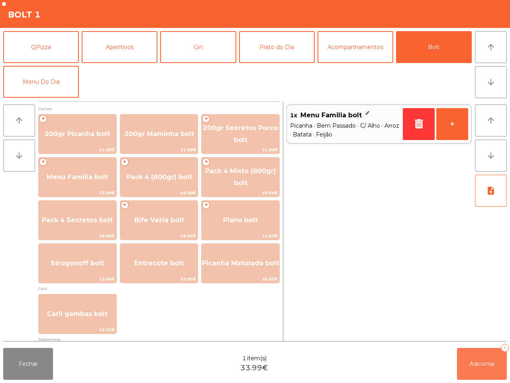
click at [474, 364] on span "Adicionar" at bounding box center [483, 363] width 26 height 7
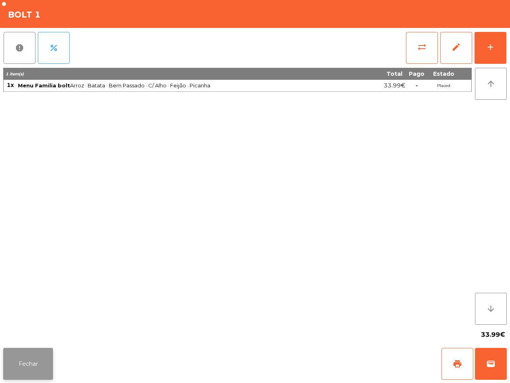
click at [45, 364] on button "Fechar" at bounding box center [28, 364] width 50 height 32
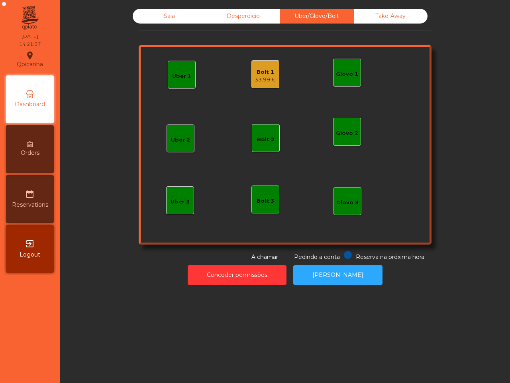
click at [77, 323] on div "Sala Desperdicio Uber/Glovo/Bolt Take Away Uber 1 Glovo 1 Uber 2 Uber 3 Glovo 2…" at bounding box center [285, 191] width 450 height 383
click at [265, 75] on div "Bolt 1" at bounding box center [265, 72] width 21 height 8
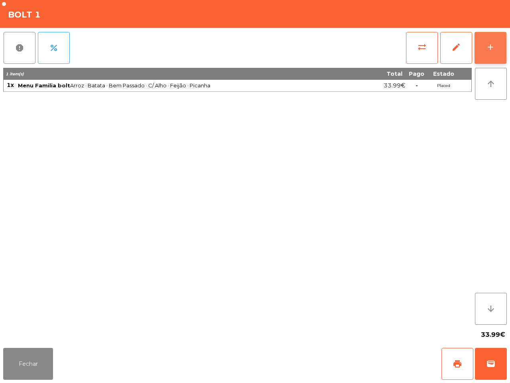
click at [497, 45] on button "add" at bounding box center [491, 48] width 32 height 32
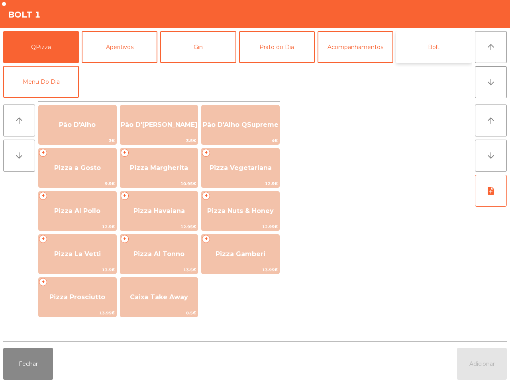
click at [428, 49] on button "Bolt" at bounding box center [434, 47] width 76 height 32
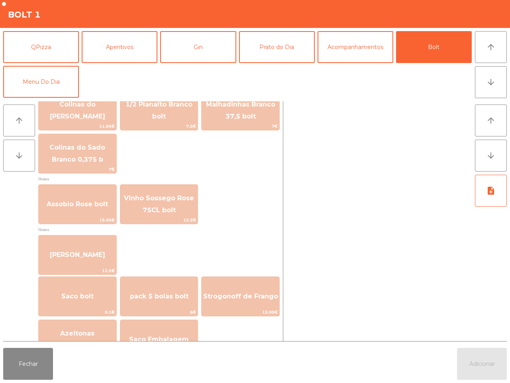
scroll to position [908, 0]
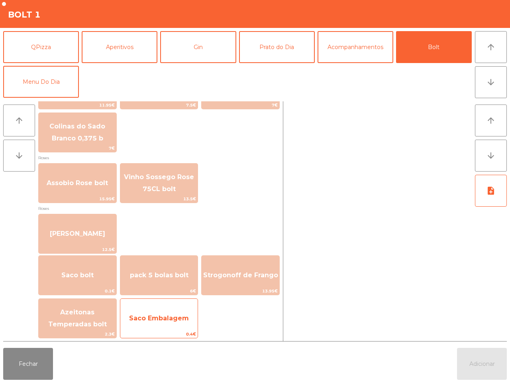
click at [176, 332] on span "0.4€" at bounding box center [159, 334] width 78 height 8
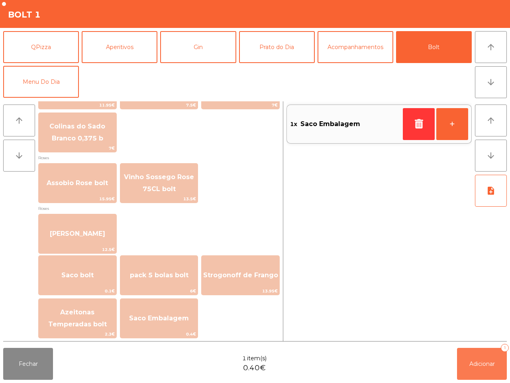
click at [462, 362] on button "Adicionar 1" at bounding box center [482, 364] width 50 height 32
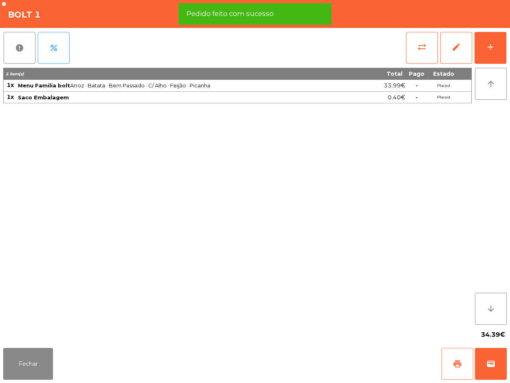
click at [449, 368] on button "print" at bounding box center [458, 364] width 32 height 32
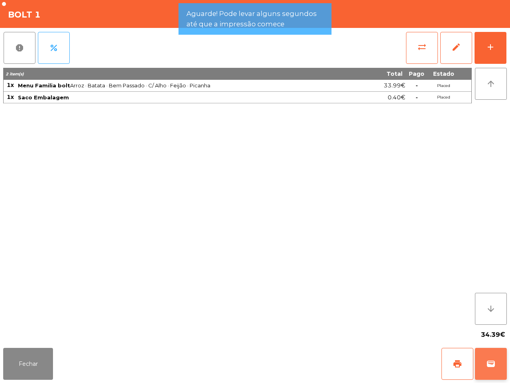
click at [495, 370] on button "wallet" at bounding box center [491, 364] width 32 height 32
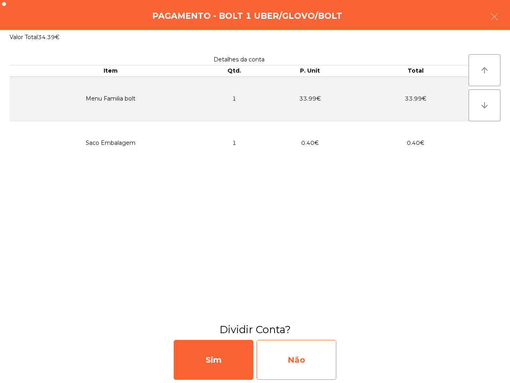
click at [310, 360] on div "Não" at bounding box center [297, 360] width 80 height 40
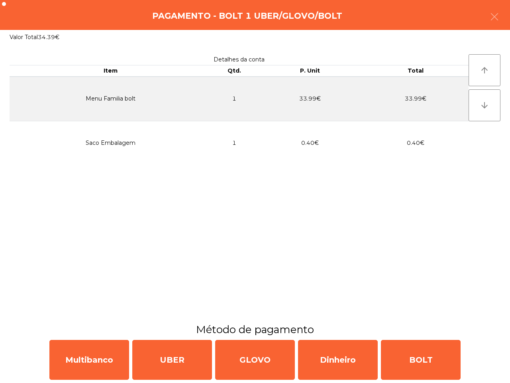
click at [107, 333] on h3 "Método de pagamento" at bounding box center [255, 329] width 498 height 14
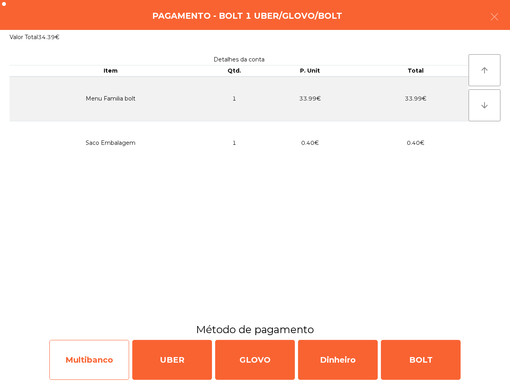
click at [102, 348] on div "Multibanco" at bounding box center [89, 360] width 80 height 40
select select "**"
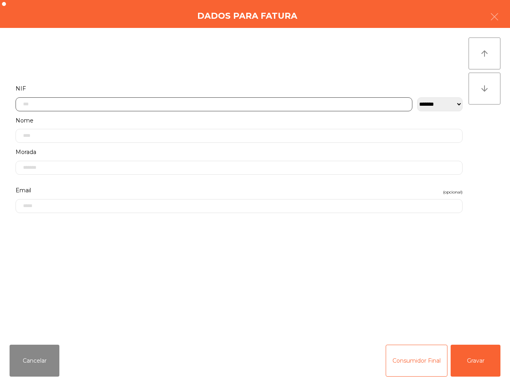
click at [132, 106] on input "text" at bounding box center [214, 104] width 397 height 14
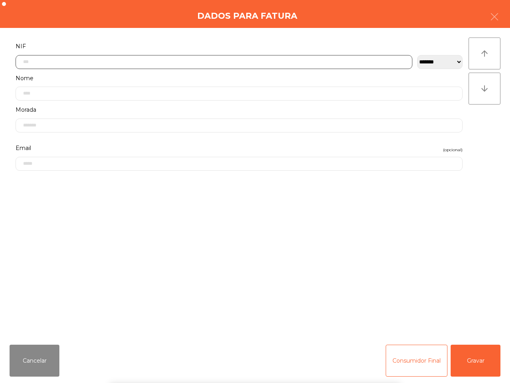
scroll to position [45, 0]
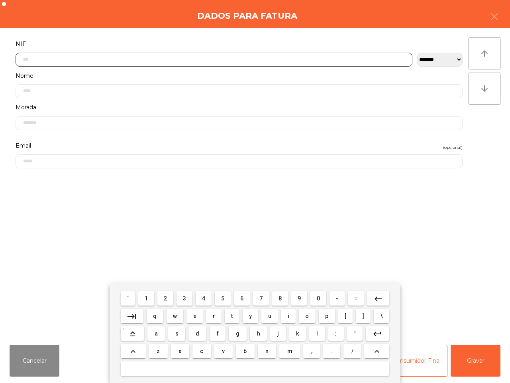
click at [163, 295] on button "2" at bounding box center [165, 298] width 16 height 14
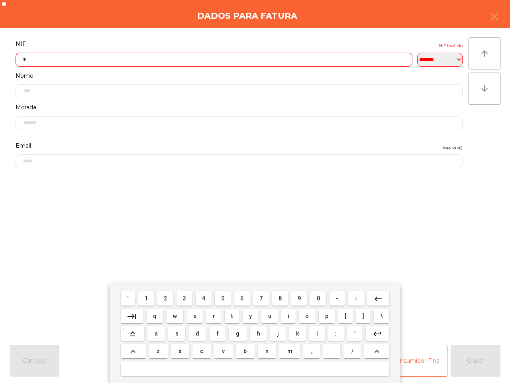
click at [295, 297] on button "9" at bounding box center [299, 298] width 16 height 14
click at [182, 299] on button "3" at bounding box center [185, 298] width 16 height 14
click at [322, 299] on button "0" at bounding box center [319, 298] width 16 height 14
click at [240, 296] on span "6" at bounding box center [241, 298] width 3 height 6
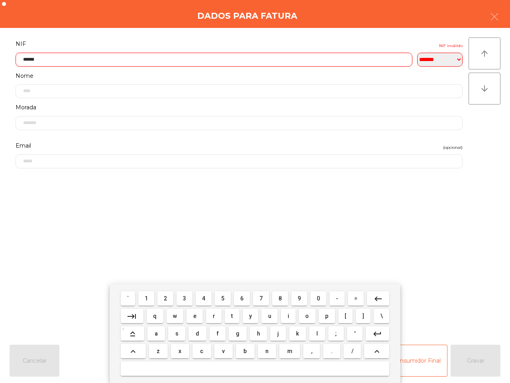
click at [240, 301] on span "6" at bounding box center [241, 298] width 3 height 6
click at [260, 298] on span "7" at bounding box center [260, 298] width 3 height 6
click at [206, 296] on button "4" at bounding box center [204, 298] width 16 height 14
type input "*********"
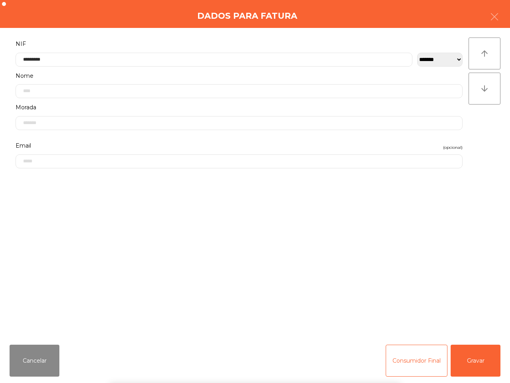
click at [491, 363] on div "` 1 2 3 4 5 6 7 8 9 0 - = keyboard_backspace keyboard_tab q w e r t y u i o p […" at bounding box center [255, 333] width 510 height 99
click at [482, 363] on button "Gravar" at bounding box center [476, 360] width 50 height 32
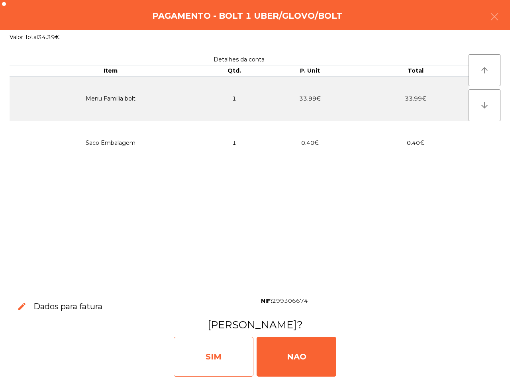
click at [239, 344] on div "SIM" at bounding box center [214, 356] width 80 height 40
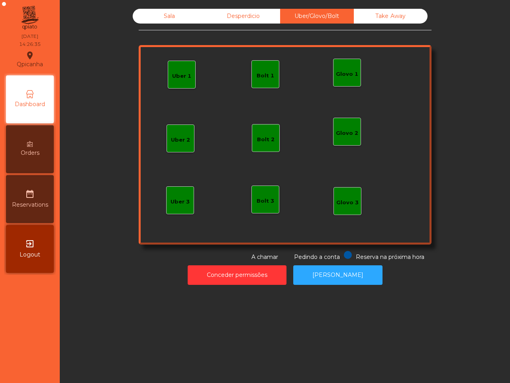
click at [246, 286] on div "Conceder permissões Abrir [PERSON_NAME]" at bounding box center [285, 275] width 429 height 28
click at [168, 19] on div "Sala" at bounding box center [170, 16] width 74 height 15
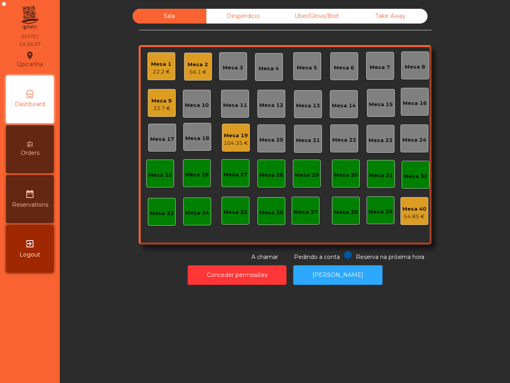
click at [189, 66] on div "Mesa 2" at bounding box center [198, 65] width 20 height 8
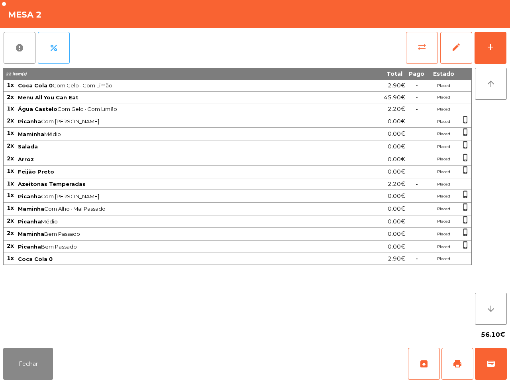
click at [429, 47] on button "sync_alt" at bounding box center [422, 48] width 32 height 32
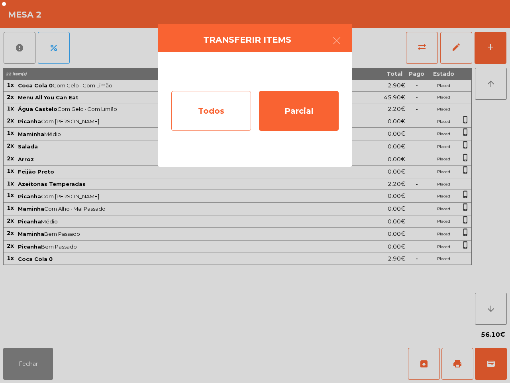
click at [238, 114] on div "Todos" at bounding box center [211, 111] width 80 height 40
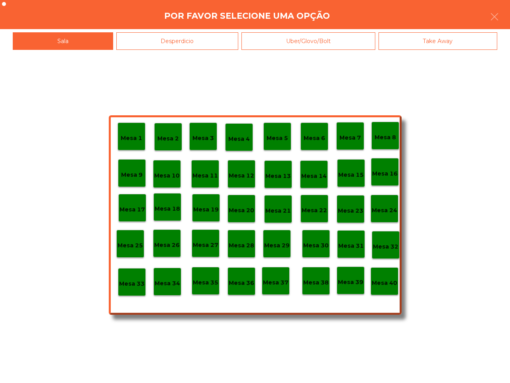
click at [388, 289] on div "Mesa 40" at bounding box center [385, 281] width 28 height 28
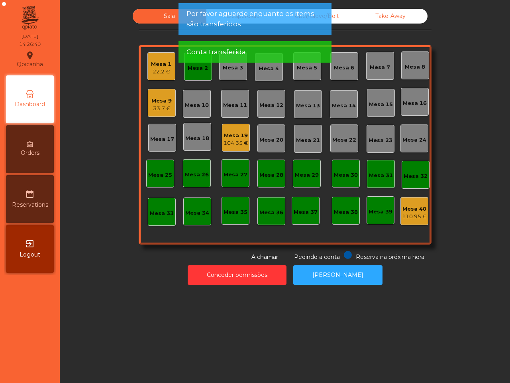
click at [252, 140] on div "Mesa 1 22.2 € Mesa 2 Mesa 3 Mesa 4 Mesa 5 Mesa 6 Mesa 7 Mesa 8 Mesa 9 33.7 € [G…" at bounding box center [285, 144] width 293 height 199
click at [237, 140] on div "104.35 €" at bounding box center [236, 143] width 25 height 8
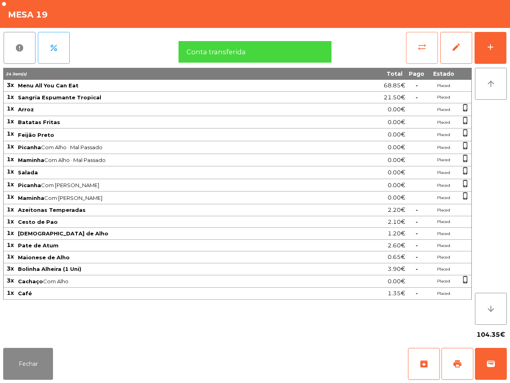
click at [415, 43] on button "sync_alt" at bounding box center [422, 48] width 32 height 32
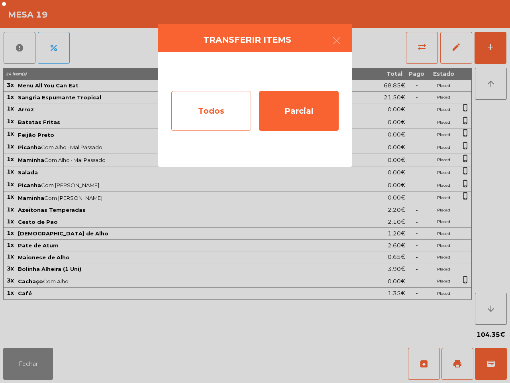
click at [222, 114] on div "Todos" at bounding box center [211, 111] width 80 height 40
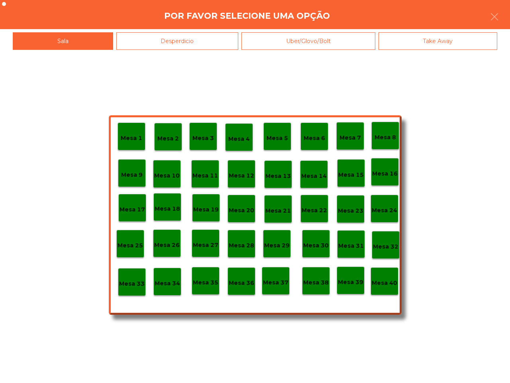
click at [385, 286] on p "Mesa 40" at bounding box center [385, 282] width 26 height 9
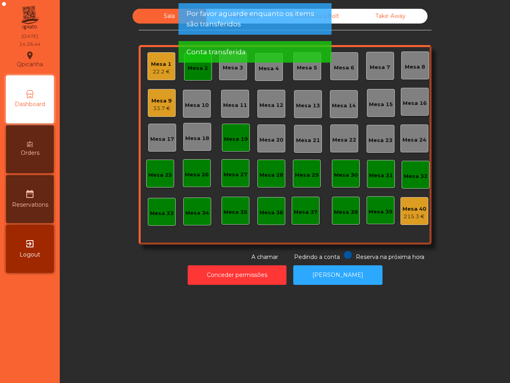
click at [232, 136] on div "Mesa 19" at bounding box center [236, 139] width 24 height 8
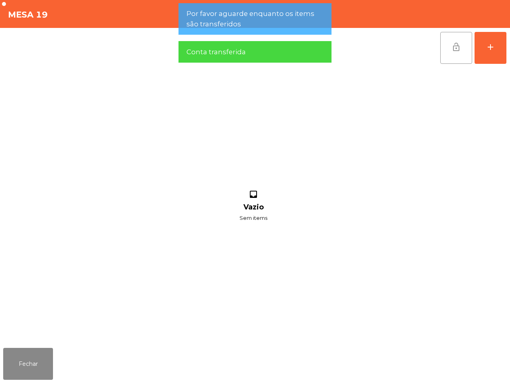
click at [458, 56] on button "lock_open" at bounding box center [456, 48] width 32 height 32
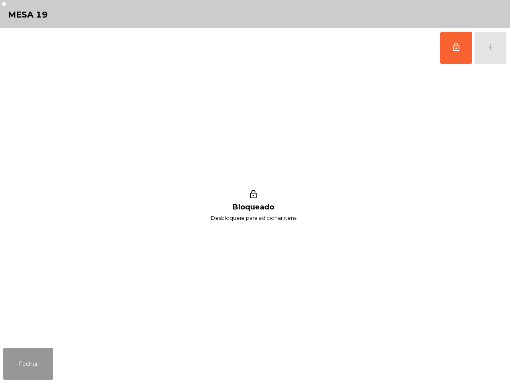
drag, startPoint x: 47, startPoint y: 363, endPoint x: 91, endPoint y: 309, distance: 70.0
click at [46, 363] on button "Fechar" at bounding box center [28, 364] width 50 height 32
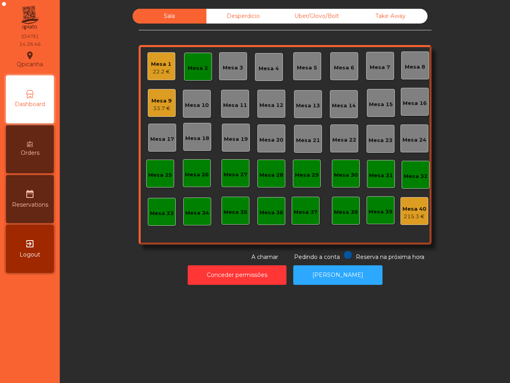
click at [198, 66] on div "Mesa 2" at bounding box center [198, 68] width 20 height 8
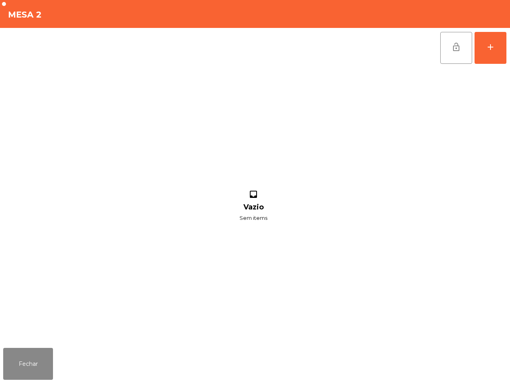
click at [448, 55] on button "lock_open" at bounding box center [456, 48] width 32 height 32
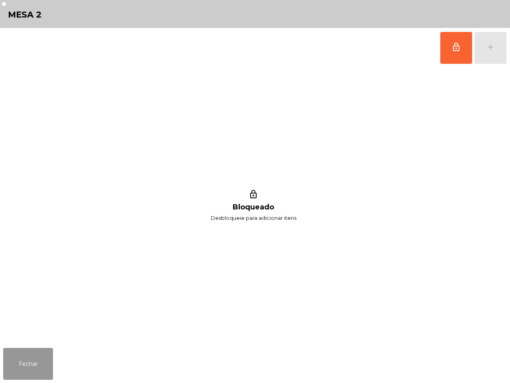
click at [33, 358] on button "Fechar" at bounding box center [28, 364] width 50 height 32
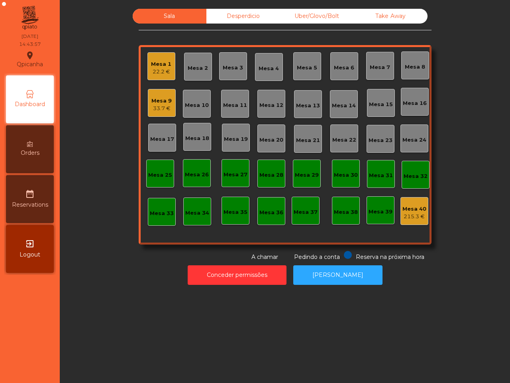
click at [163, 54] on div "Mesa 1 22.2 €" at bounding box center [161, 66] width 28 height 28
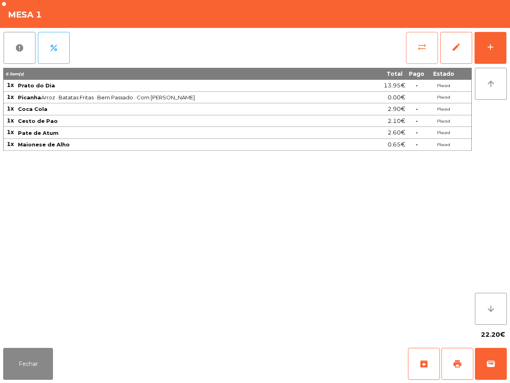
click at [425, 42] on span "sync_alt" at bounding box center [422, 47] width 10 height 10
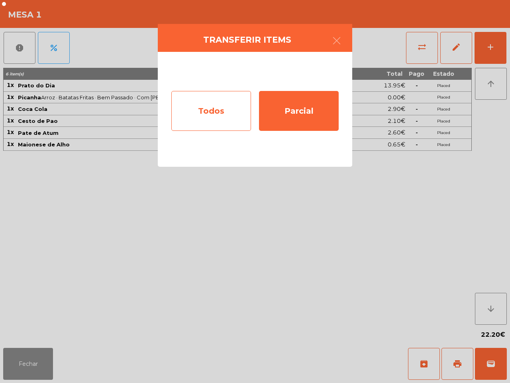
click at [225, 110] on div "Todos" at bounding box center [211, 111] width 80 height 40
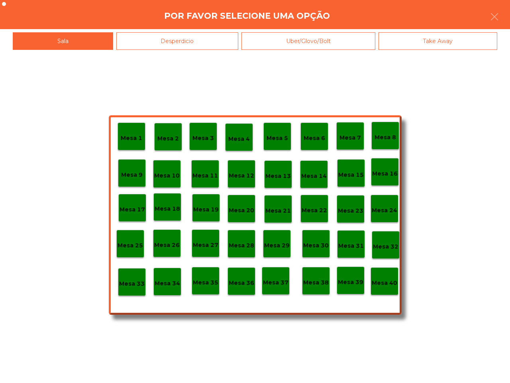
click at [387, 294] on div "Mesa 40" at bounding box center [385, 281] width 28 height 28
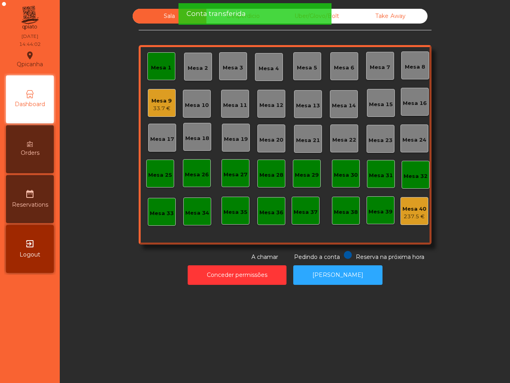
click at [155, 66] on div "Mesa 1" at bounding box center [161, 68] width 20 height 8
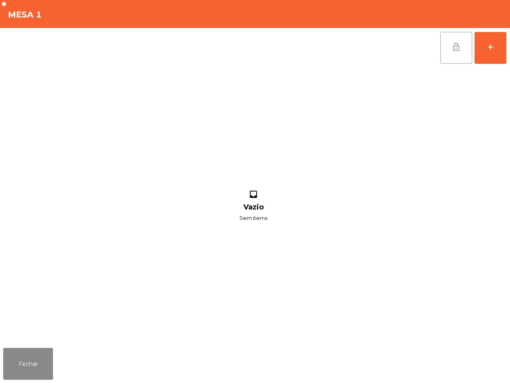
click at [445, 48] on button "lock_open" at bounding box center [456, 48] width 32 height 32
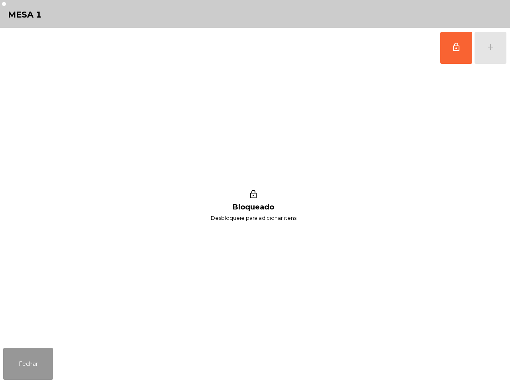
click at [15, 370] on button "Fechar" at bounding box center [28, 364] width 50 height 32
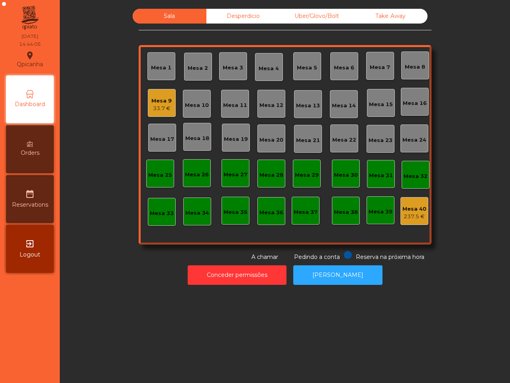
click at [165, 101] on div "Mesa 9" at bounding box center [161, 101] width 20 height 8
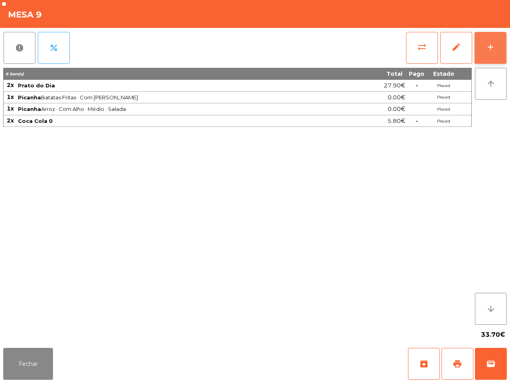
click at [478, 52] on button "add" at bounding box center [491, 48] width 32 height 32
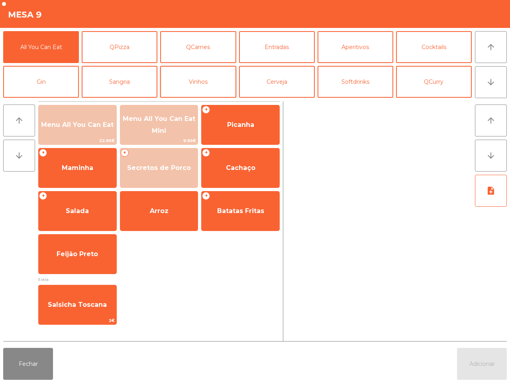
scroll to position [50, 0]
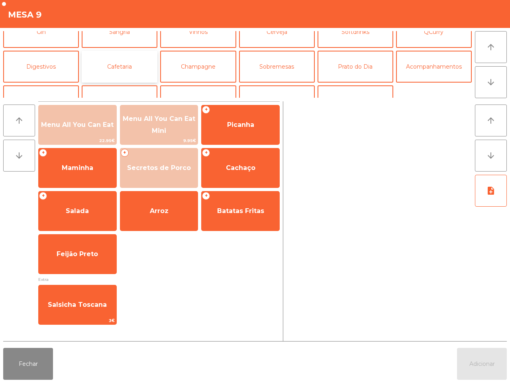
click at [132, 63] on button "Cafetaria" at bounding box center [120, 67] width 76 height 32
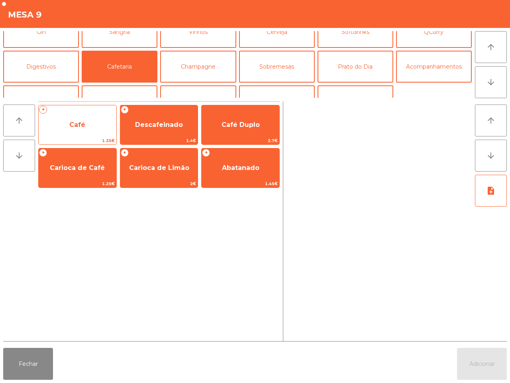
click at [89, 120] on span "Café" at bounding box center [78, 125] width 78 height 22
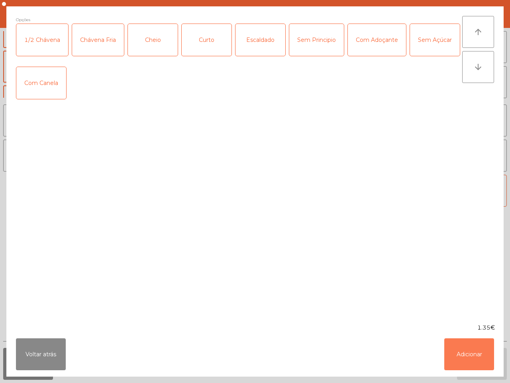
drag, startPoint x: 456, startPoint y: 349, endPoint x: 433, endPoint y: 244, distance: 107.2
click at [456, 349] on button "Adicionar" at bounding box center [469, 354] width 50 height 32
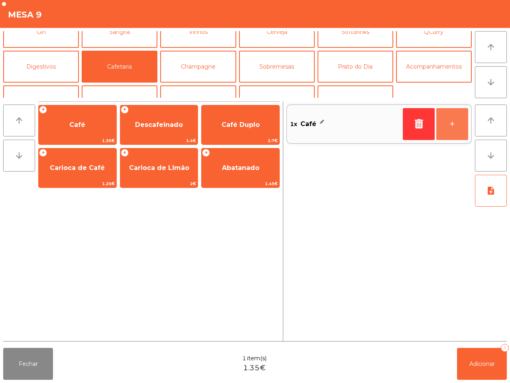
click at [448, 127] on button "+" at bounding box center [452, 124] width 32 height 32
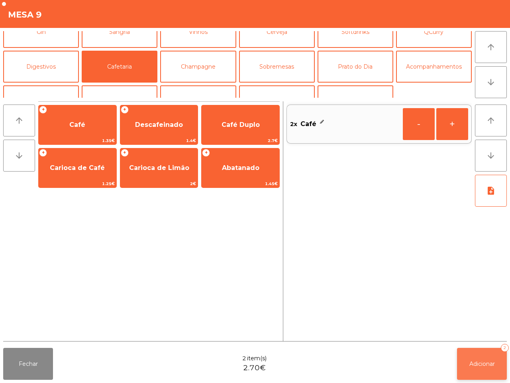
click at [480, 364] on span "Adicionar" at bounding box center [483, 363] width 26 height 7
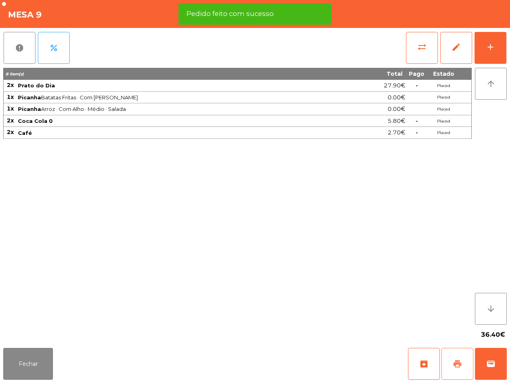
click at [460, 363] on span "print" at bounding box center [458, 364] width 10 height 10
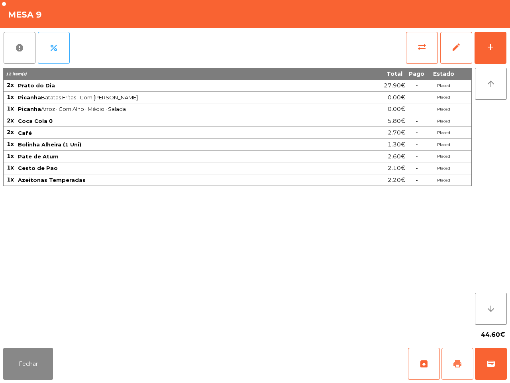
click at [460, 363] on span "print" at bounding box center [458, 364] width 10 height 10
click at [484, 356] on button "wallet" at bounding box center [491, 364] width 32 height 32
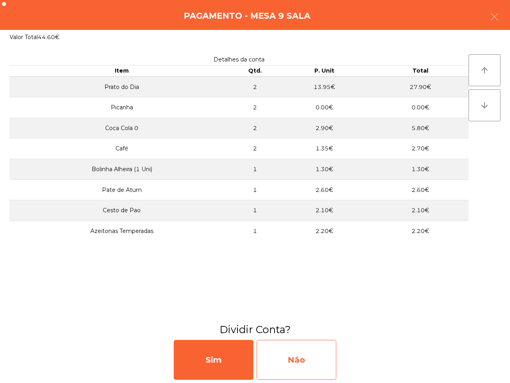
click at [317, 348] on div "Não" at bounding box center [297, 360] width 80 height 40
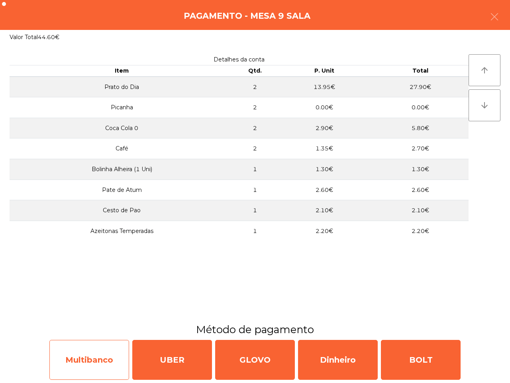
click at [92, 366] on div "Multibanco" at bounding box center [89, 360] width 80 height 40
select select "**"
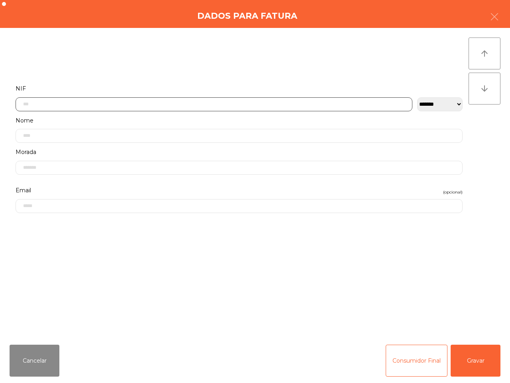
click at [197, 98] on input "text" at bounding box center [214, 104] width 397 height 14
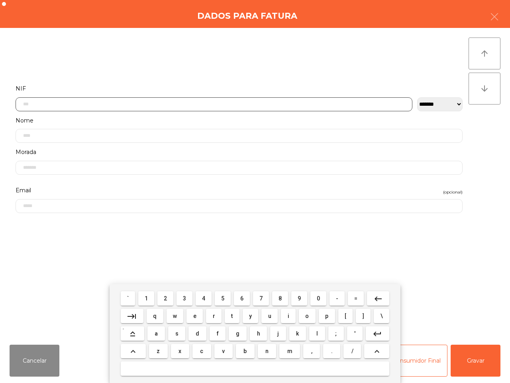
click at [224, 296] on span "5" at bounding box center [222, 298] width 3 height 6
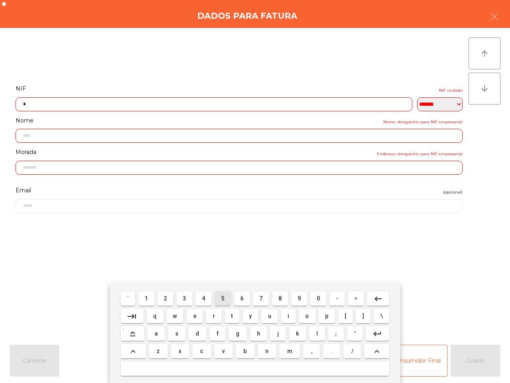
scroll to position [45, 0]
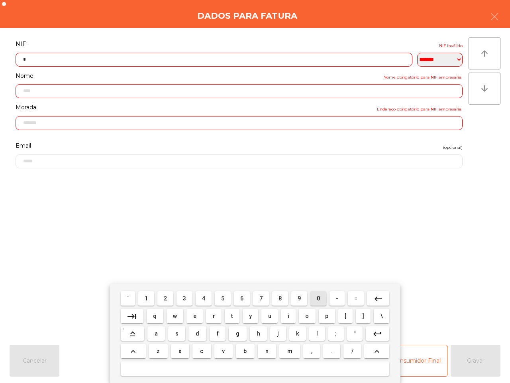
click at [318, 297] on span "0" at bounding box center [318, 298] width 3 height 6
click at [142, 296] on button "1" at bounding box center [146, 298] width 16 height 14
click at [242, 299] on span "6" at bounding box center [241, 298] width 3 height 6
click at [219, 299] on button "5" at bounding box center [223, 298] width 16 height 14
click at [163, 298] on button "2" at bounding box center [165, 298] width 16 height 14
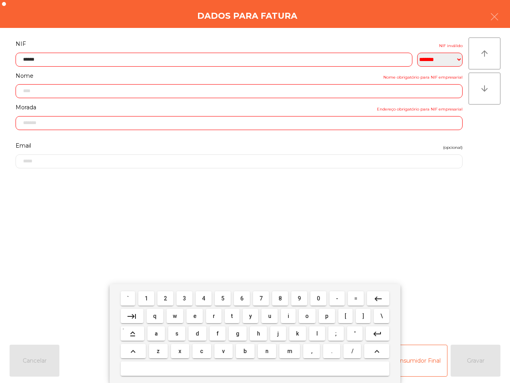
click at [242, 296] on span "6" at bounding box center [241, 298] width 3 height 6
click at [190, 295] on button "3" at bounding box center [185, 298] width 16 height 14
click at [299, 297] on span "9" at bounding box center [299, 298] width 3 height 6
type input "*********"
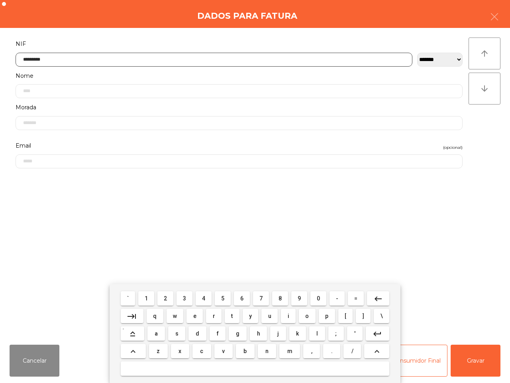
type input "**********"
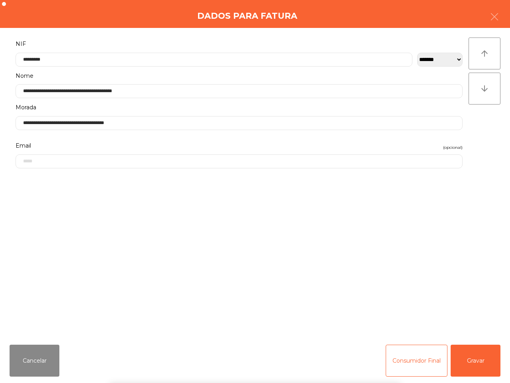
click at [473, 364] on div "` 1 2 3 4 5 6 7 8 9 0 - = keyboard_backspace keyboard_tab q w e r t y u i o p […" at bounding box center [255, 333] width 510 height 99
click at [473, 364] on button "Gravar" at bounding box center [476, 360] width 50 height 32
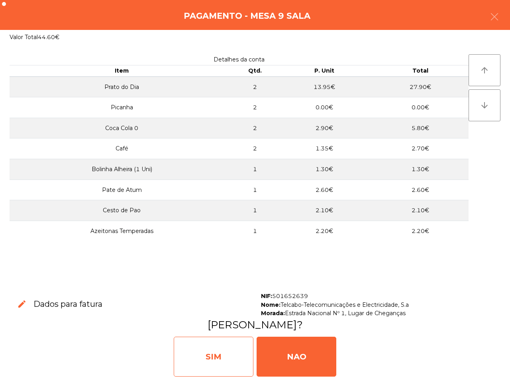
click at [232, 361] on div "SIM" at bounding box center [214, 356] width 80 height 40
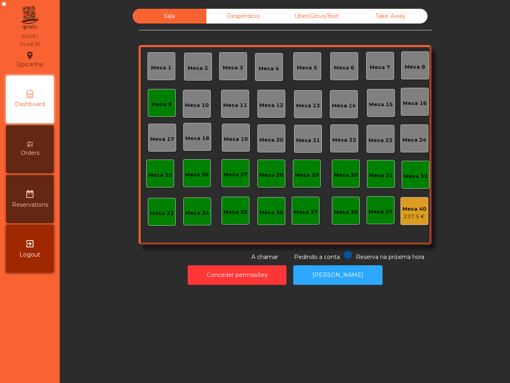
click at [232, 359] on div "Sala Desperdicio Uber/Glovo/Bolt Take Away Mesa 1 Mesa 2 Mesa 3 Mesa 4 Mesa 5 M…" at bounding box center [285, 191] width 450 height 383
click at [157, 108] on div "Mesa 9" at bounding box center [162, 103] width 28 height 28
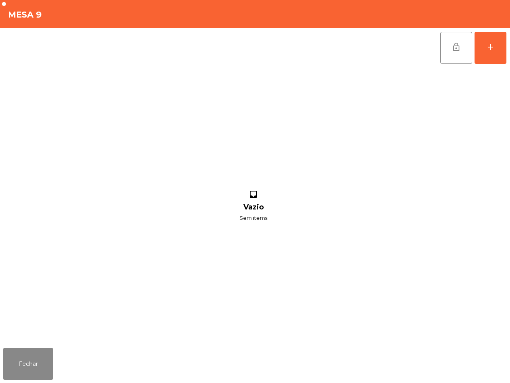
click at [438, 54] on div "lock_open add" at bounding box center [255, 48] width 504 height 40
click at [445, 53] on button "lock_open" at bounding box center [456, 48] width 32 height 32
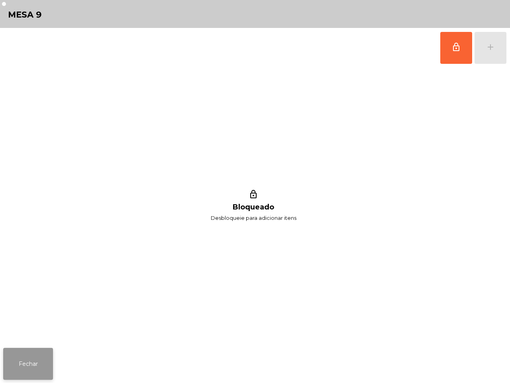
click at [26, 344] on div "lock_outline Bloqueado Desbloqueie para adicionar itens" at bounding box center [253, 206] width 501 height 277
click at [22, 360] on button "Fechar" at bounding box center [28, 364] width 50 height 32
